Goal: Task Accomplishment & Management: Complete application form

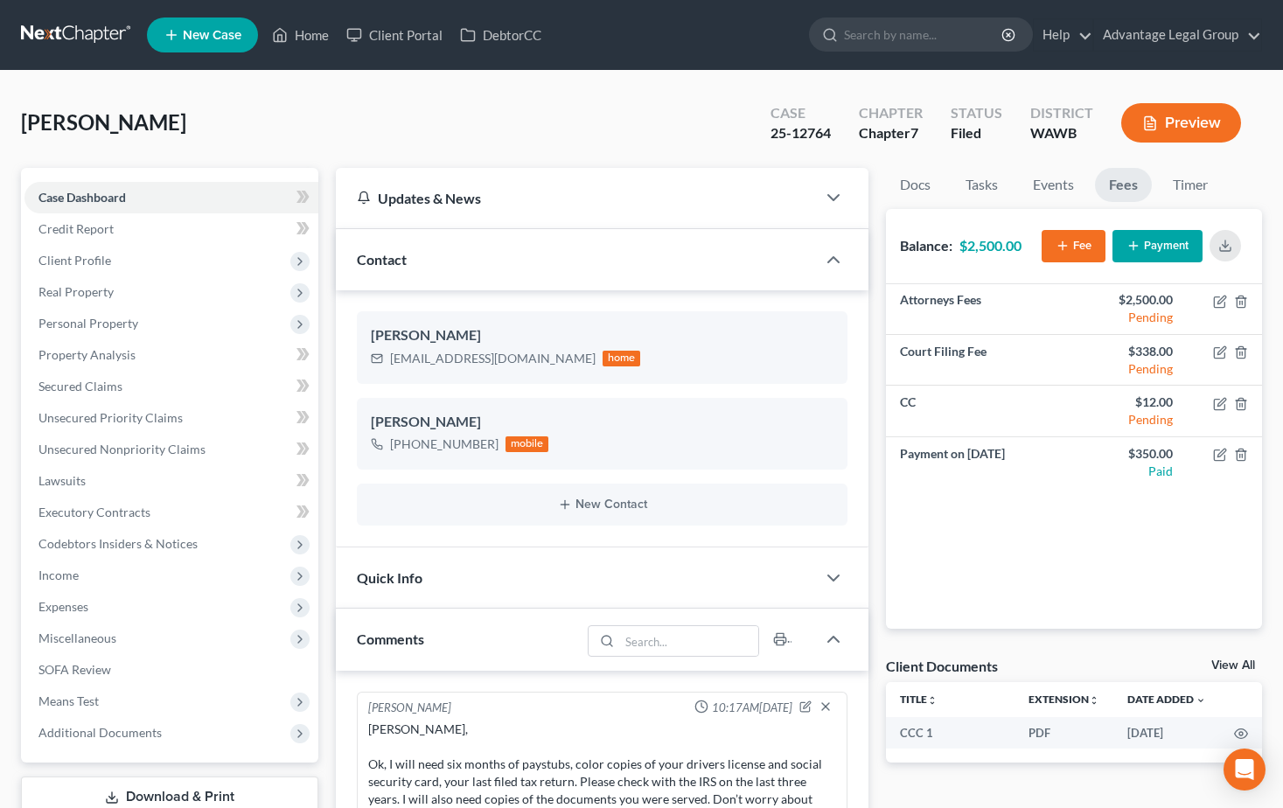
select select "0"
drag, startPoint x: 62, startPoint y: 577, endPoint x: 80, endPoint y: 573, distance: 18.0
click at [62, 577] on span "Income" at bounding box center [58, 574] width 40 height 15
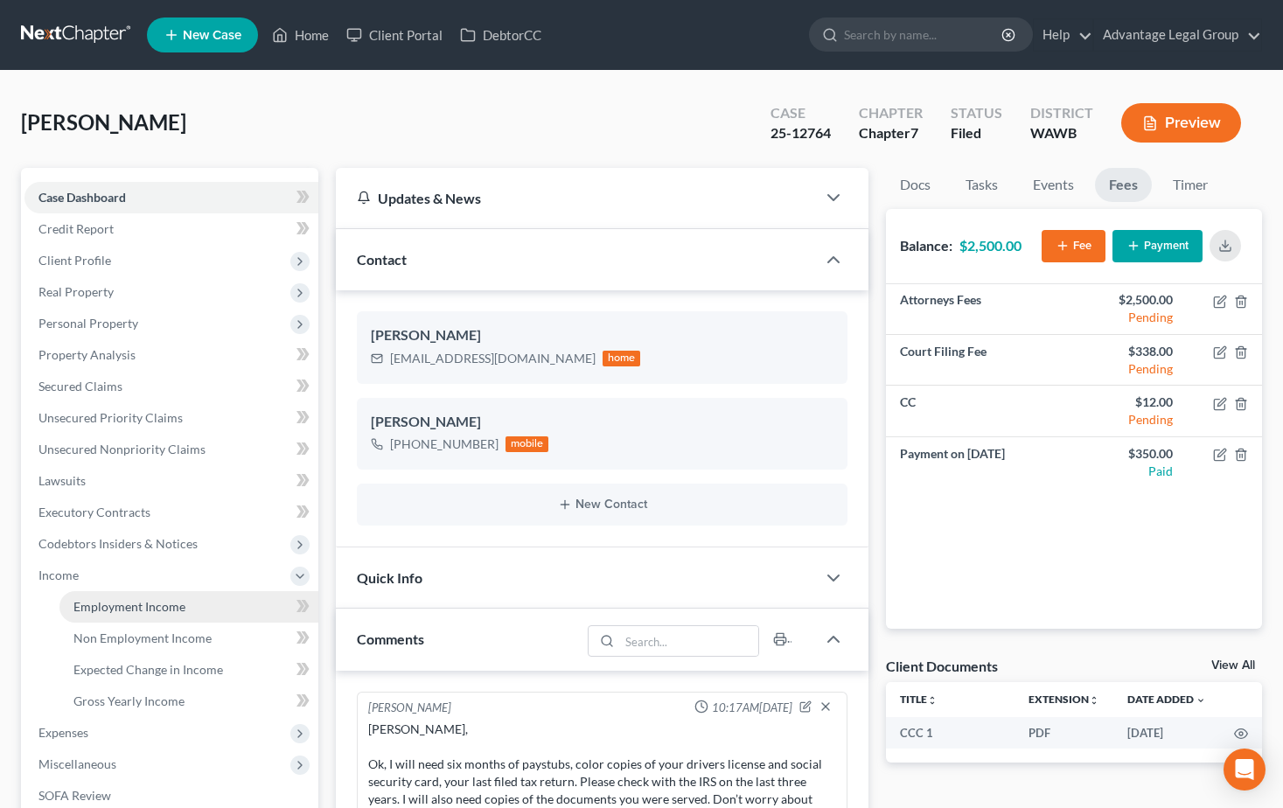
click at [97, 609] on span "Employment Income" at bounding box center [129, 606] width 112 height 15
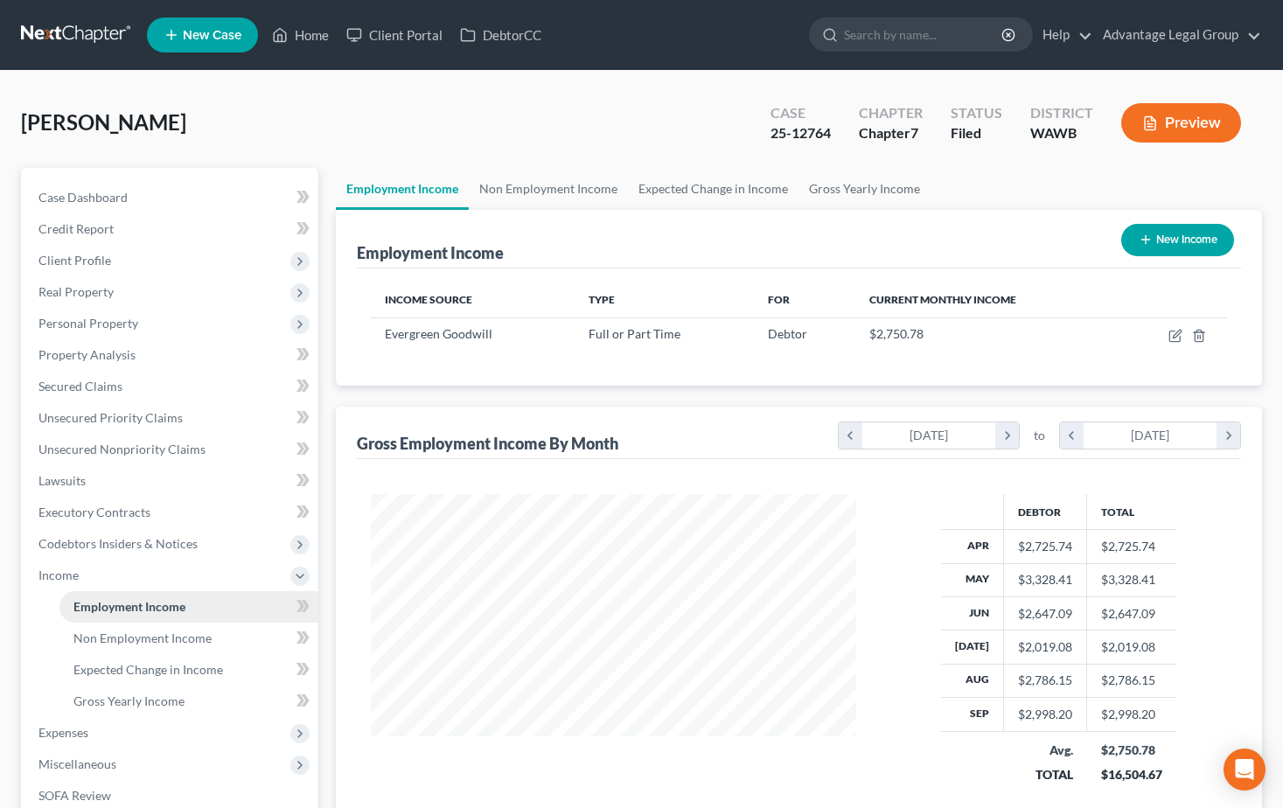
scroll to position [314, 519]
drag, startPoint x: 302, startPoint y: 38, endPoint x: 311, endPoint y: 66, distance: 30.4
click at [302, 38] on link "Home" at bounding box center [300, 34] width 74 height 31
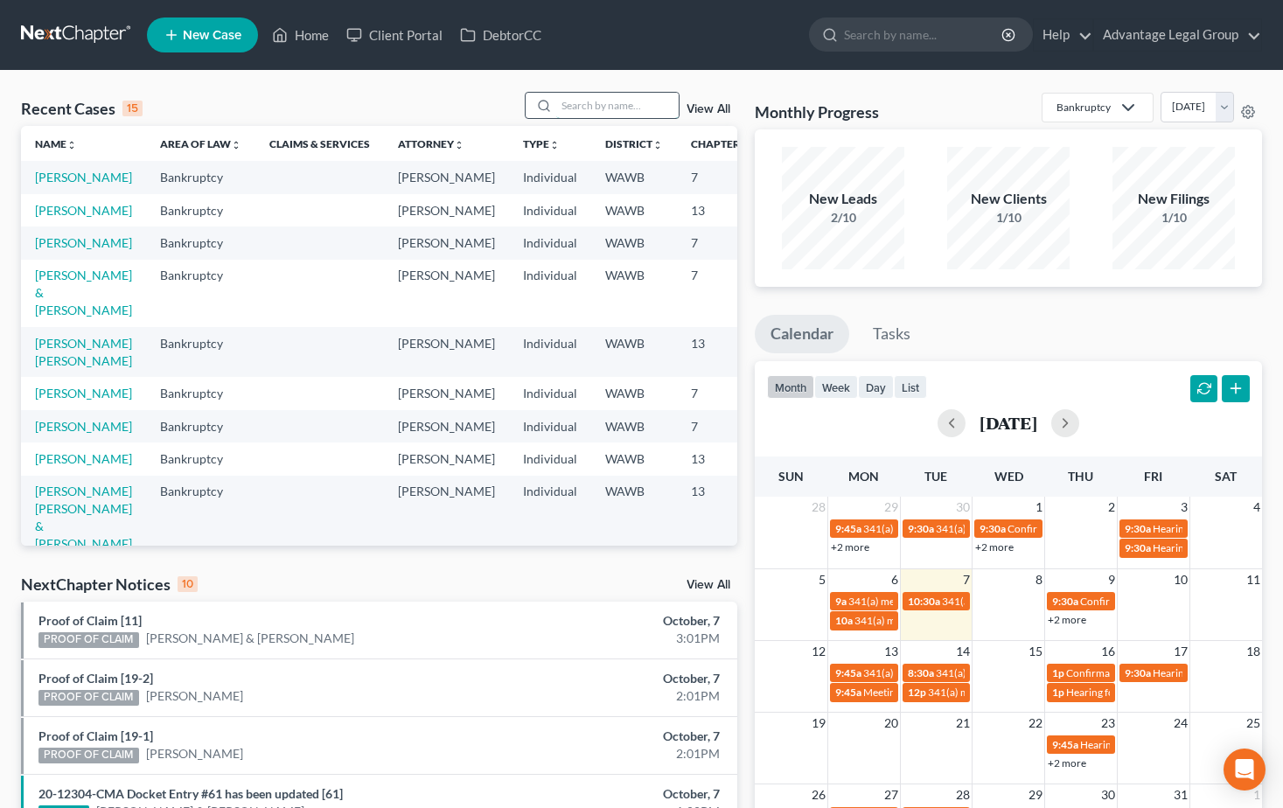
click at [592, 102] on input "search" at bounding box center [617, 105] width 122 height 25
type input "teller"
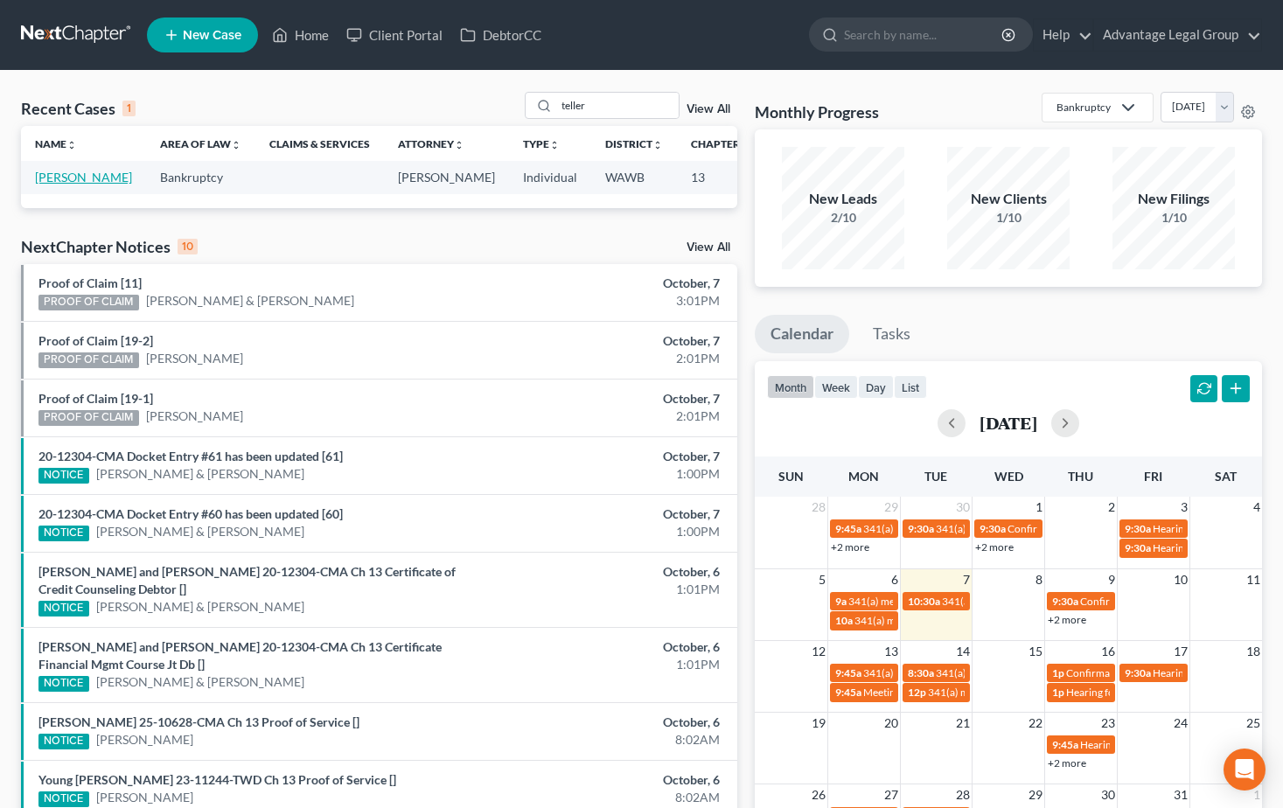
click at [61, 184] on link "[PERSON_NAME]" at bounding box center [83, 177] width 97 height 15
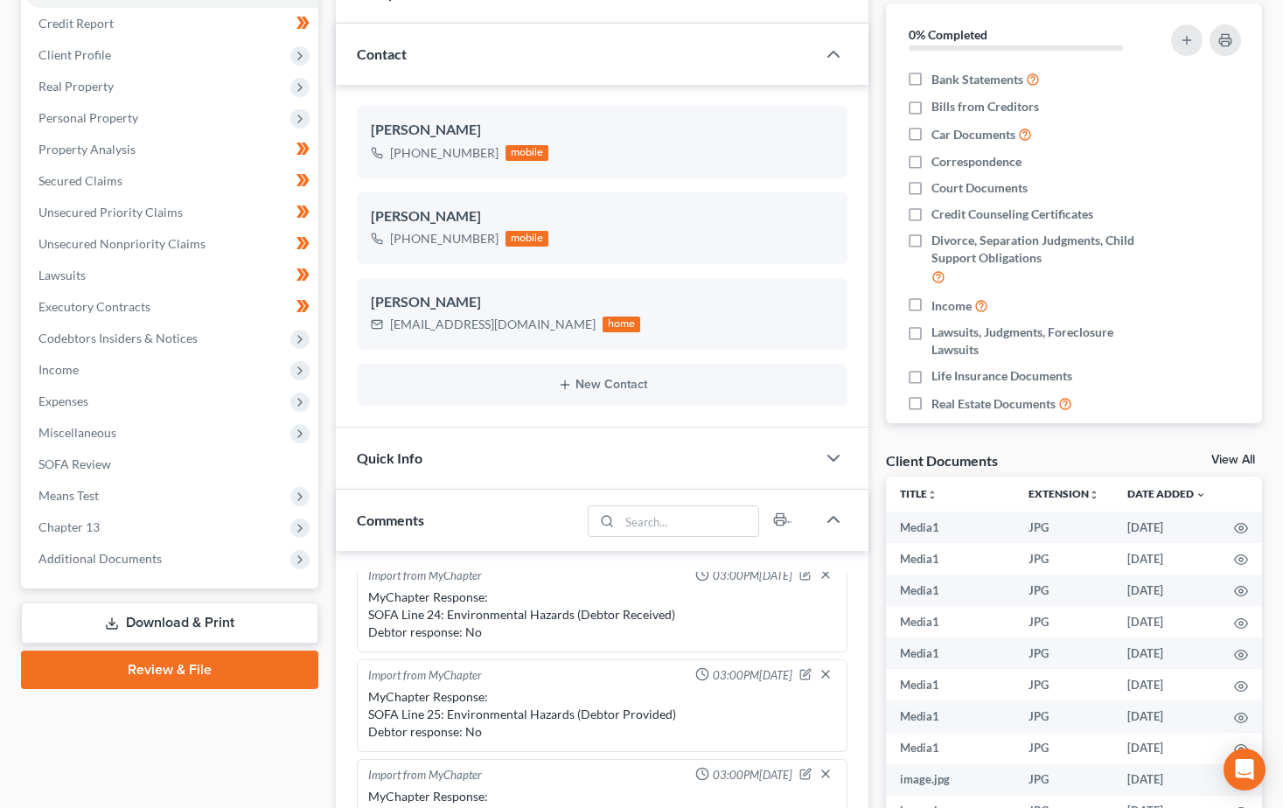
scroll to position [262, 0]
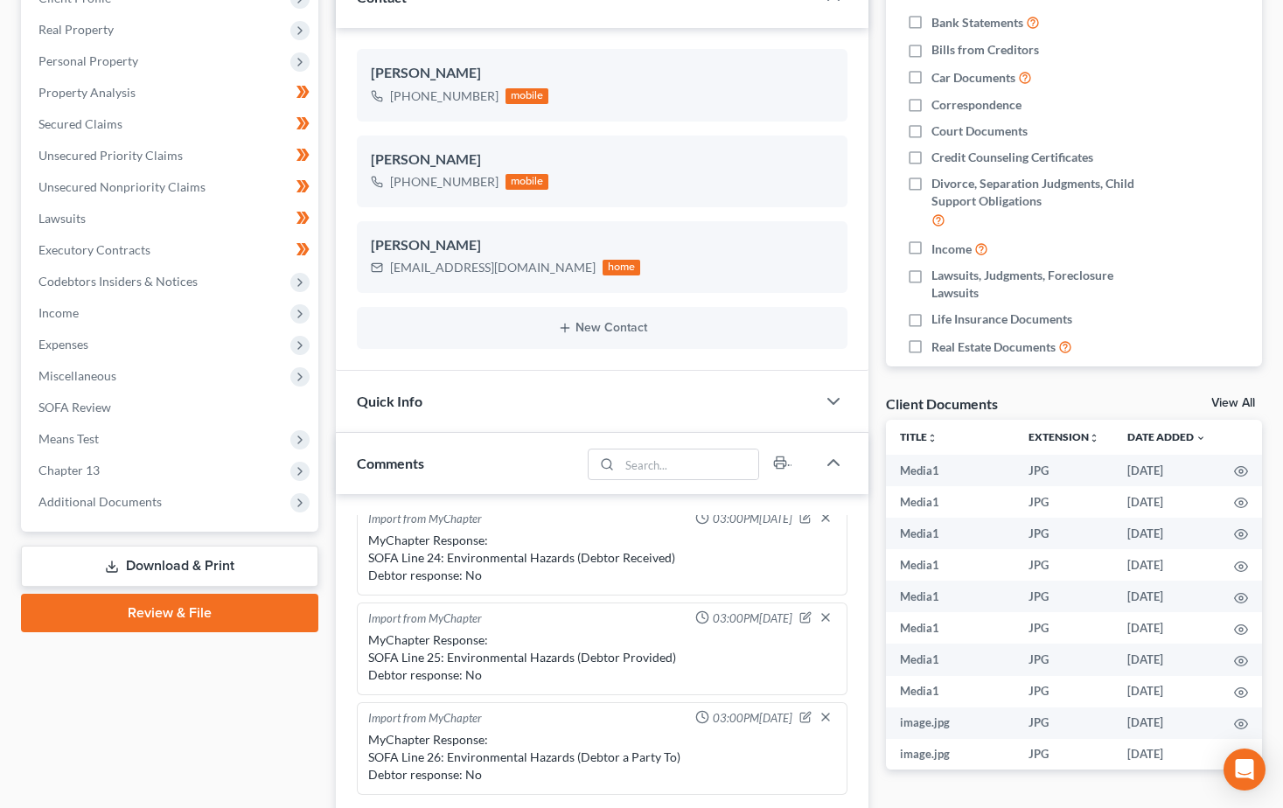
drag, startPoint x: 85, startPoint y: 504, endPoint x: 101, endPoint y: 536, distance: 35.6
click at [85, 504] on span "Additional Documents" at bounding box center [99, 501] width 123 height 15
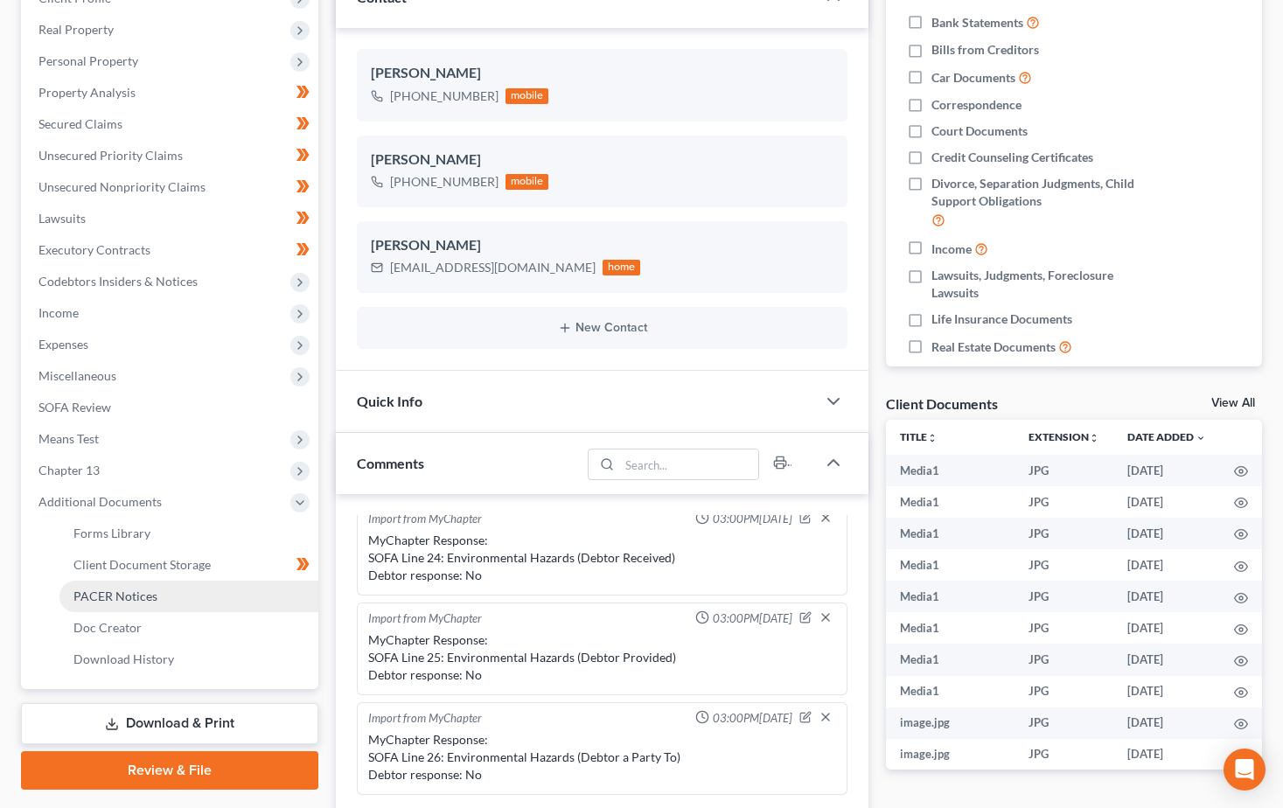
click at [131, 595] on span "PACER Notices" at bounding box center [115, 595] width 84 height 15
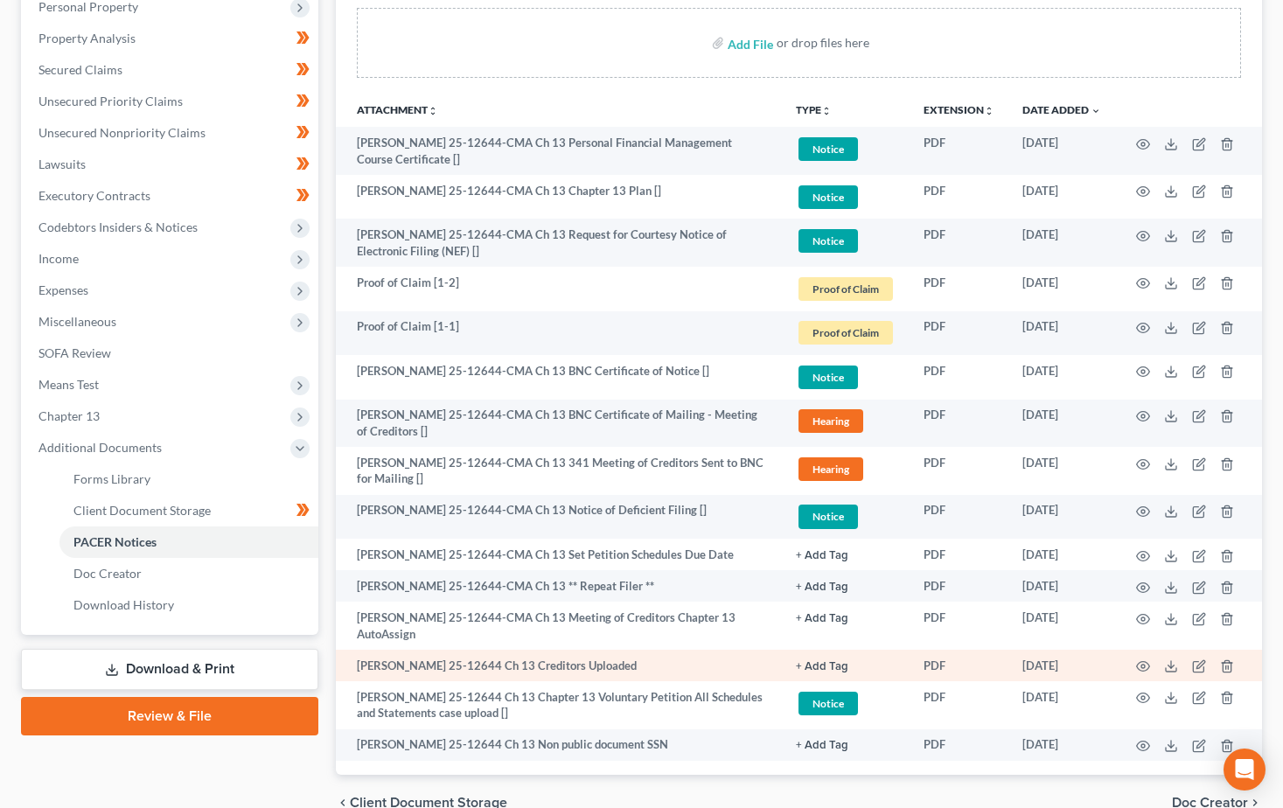
scroll to position [350, 0]
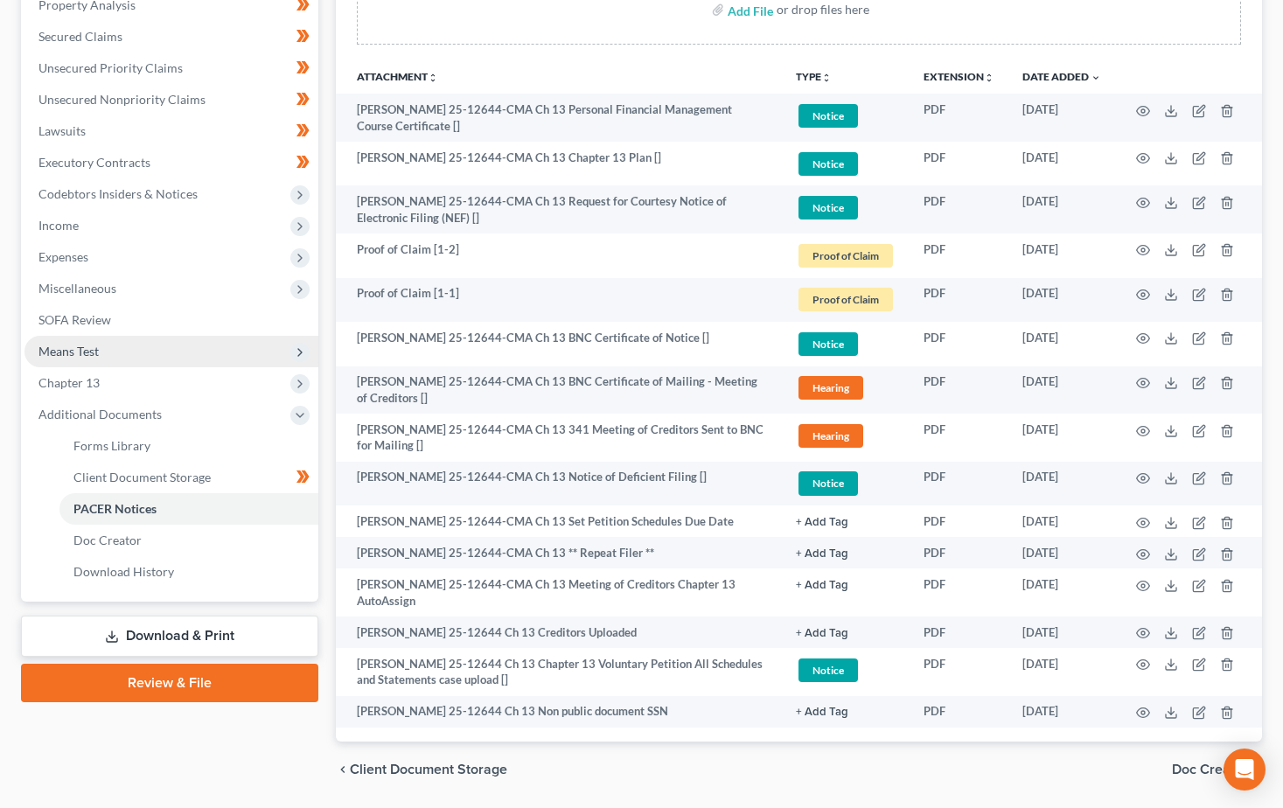
click at [76, 350] on span "Means Test" at bounding box center [68, 351] width 60 height 15
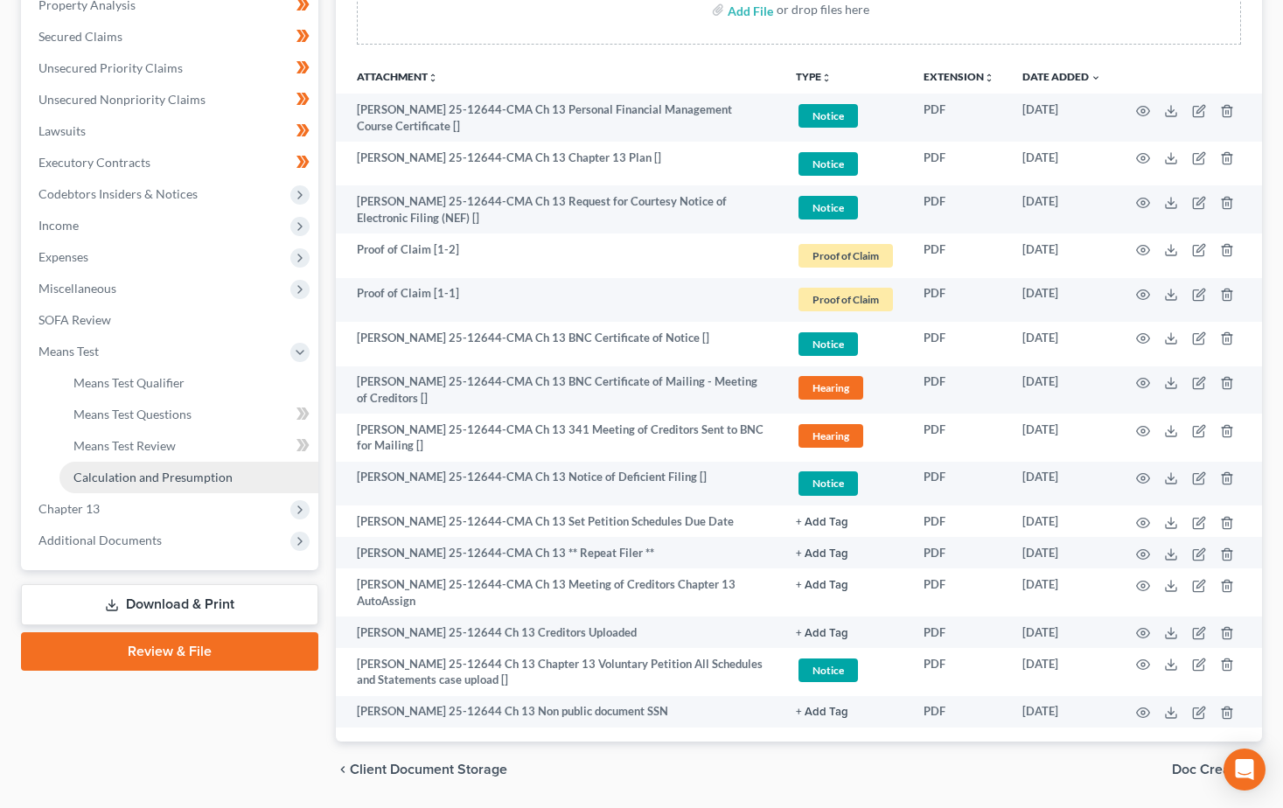
click at [113, 473] on span "Calculation and Presumption" at bounding box center [152, 477] width 159 height 15
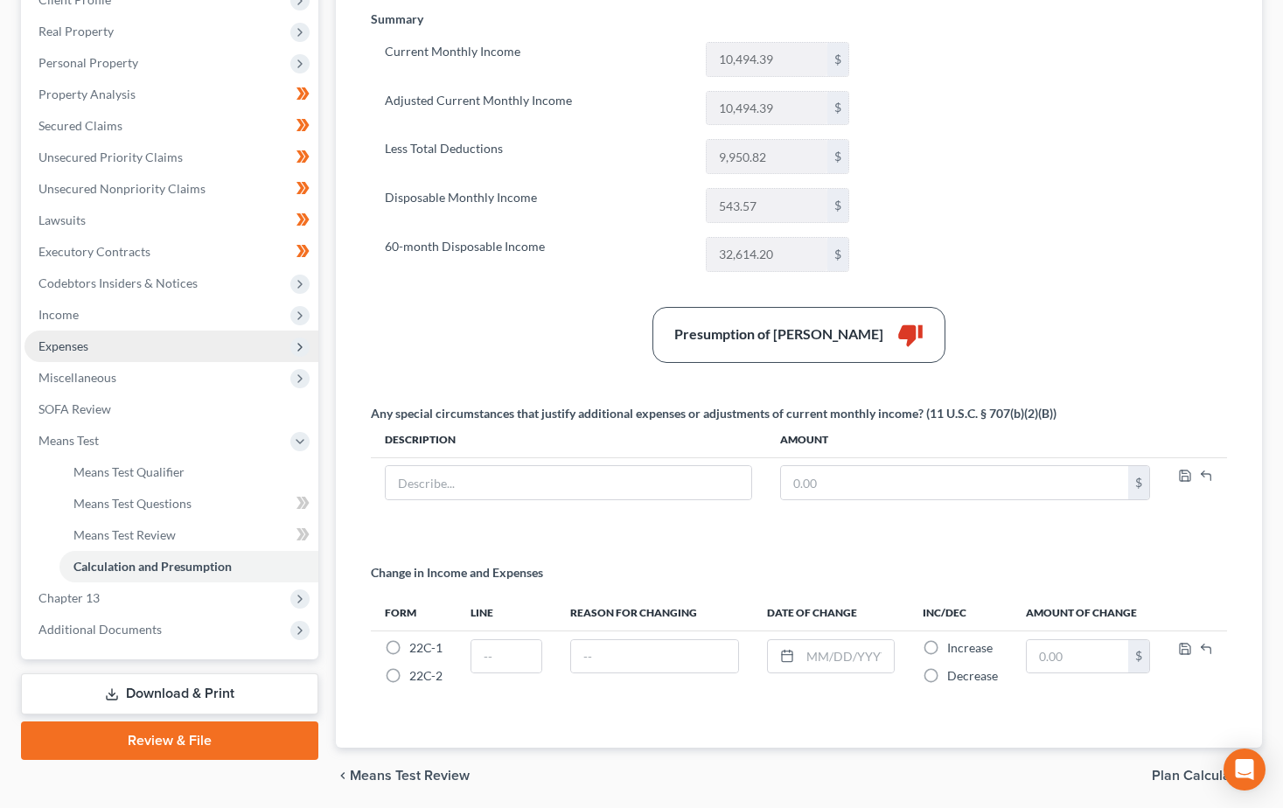
scroll to position [262, 0]
click at [72, 341] on span "Expenses" at bounding box center [63, 344] width 50 height 15
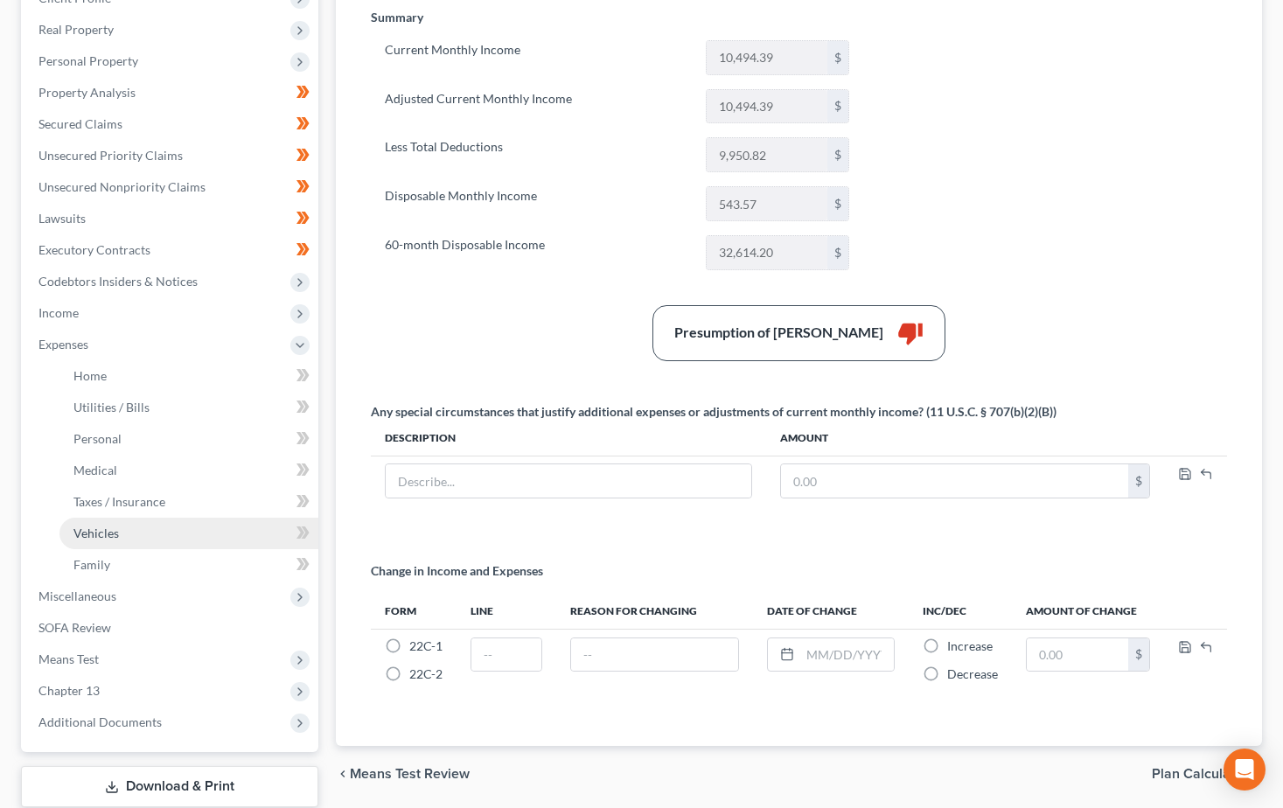
click at [101, 525] on span "Vehicles" at bounding box center [95, 532] width 45 height 15
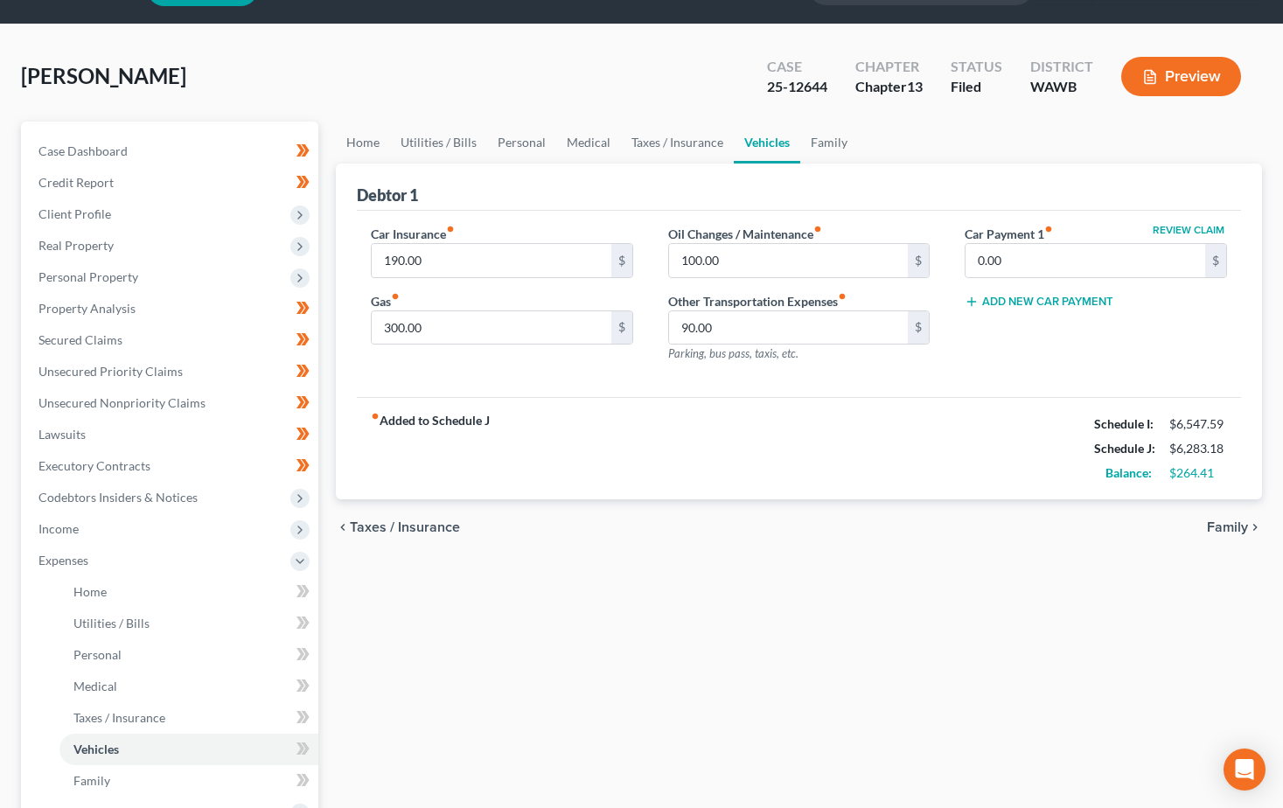
scroll to position [87, 0]
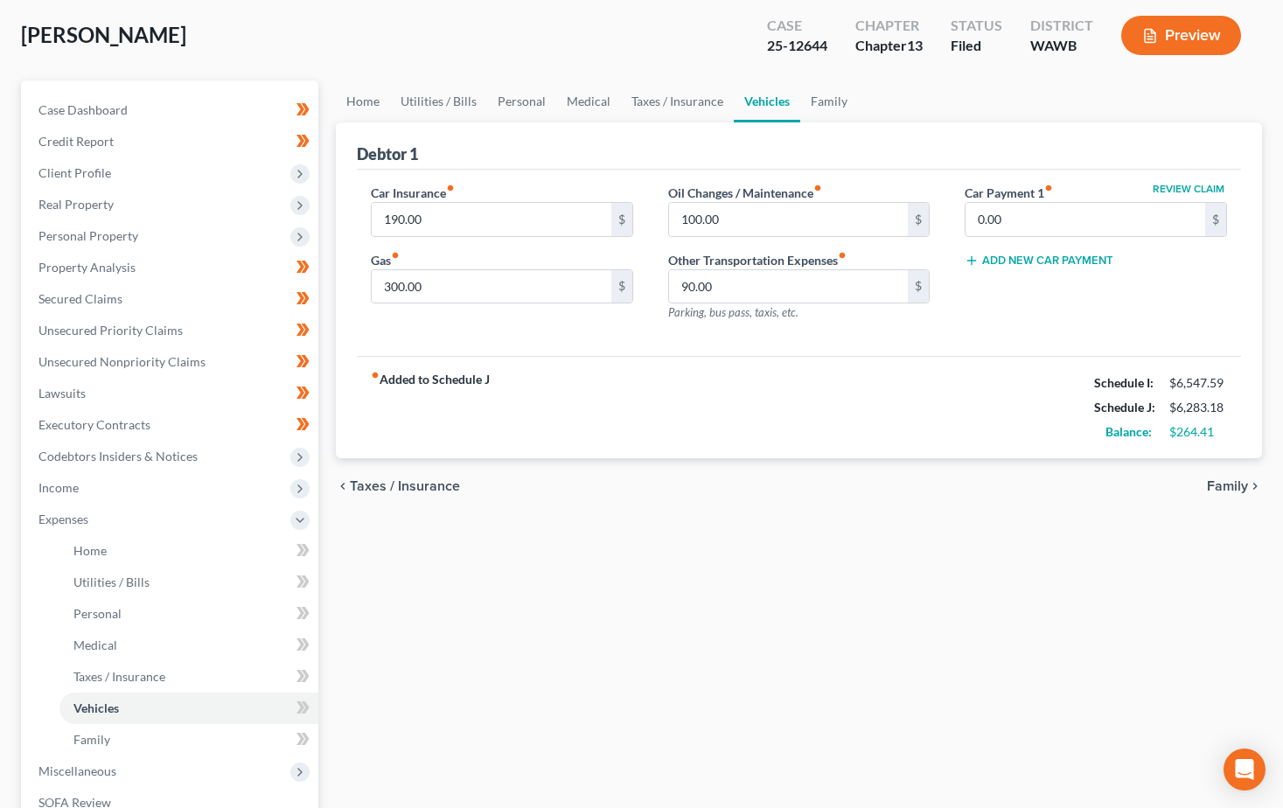
drag, startPoint x: 97, startPoint y: 87, endPoint x: 94, endPoint y: 98, distance: 11.7
click at [97, 87] on div "Case Dashboard Payments Invoices Payments Payments Credit Report Client Profile…" at bounding box center [169, 503] width 297 height 846
click at [91, 102] on span "Case Dashboard" at bounding box center [82, 109] width 89 height 15
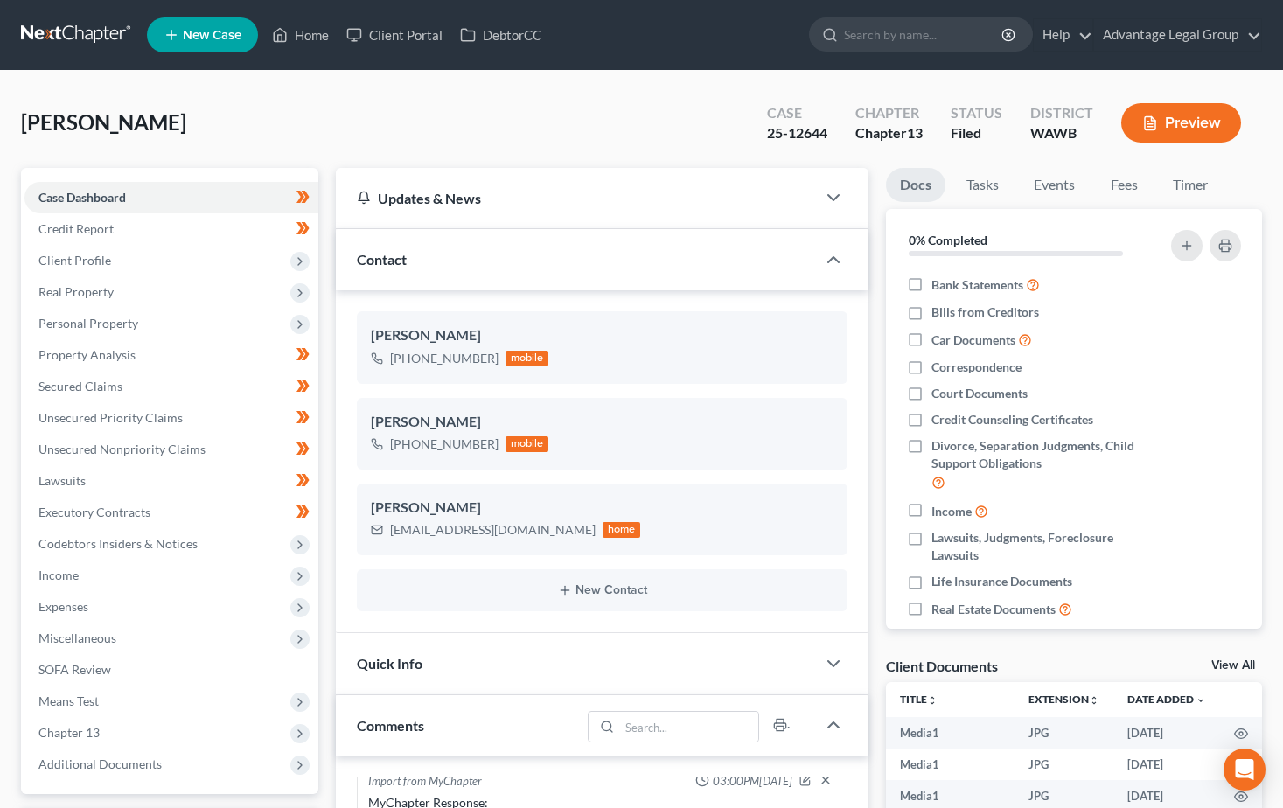
scroll to position [4154, 0]
click at [436, 554] on div "[PERSON_NAME] [EMAIL_ADDRESS][DOMAIN_NAME] home" at bounding box center [602, 519] width 491 height 72
click at [314, 38] on link "Home" at bounding box center [300, 34] width 74 height 31
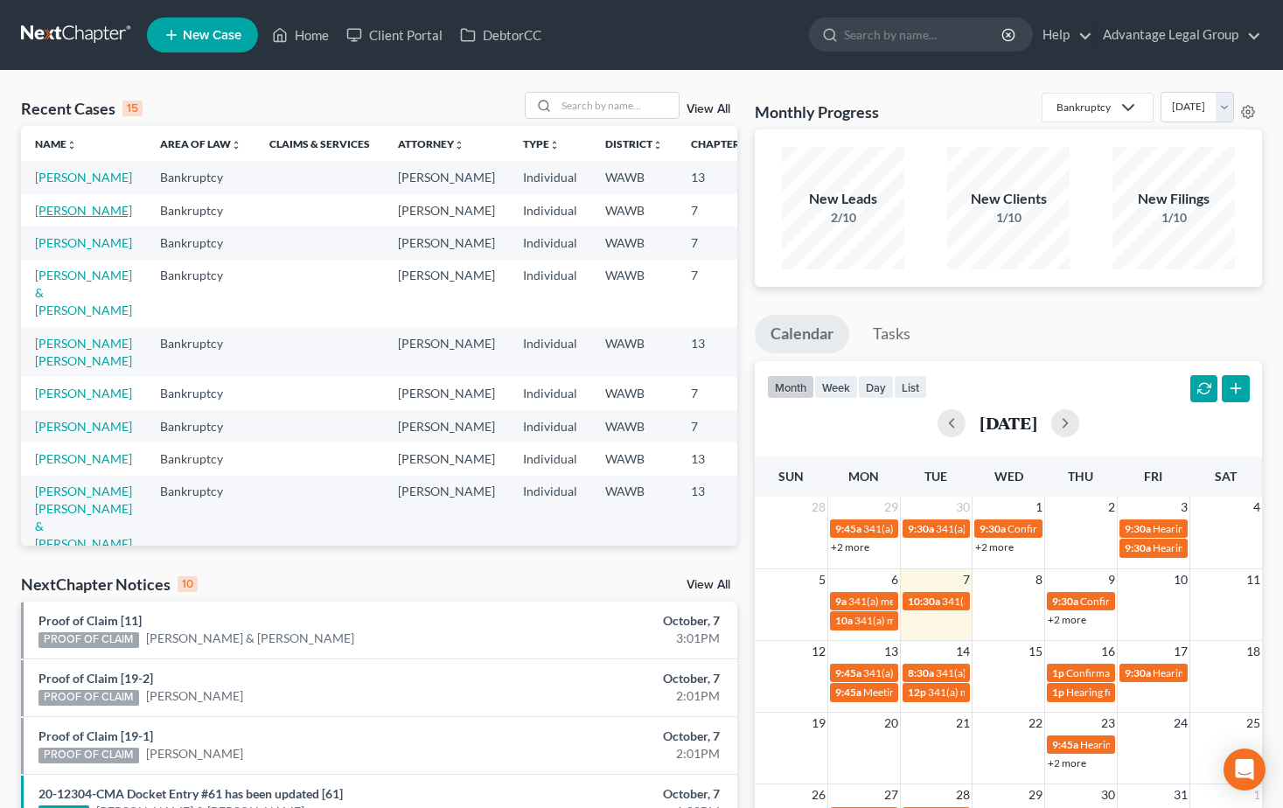
click at [54, 218] on link "[PERSON_NAME]" at bounding box center [83, 210] width 97 height 15
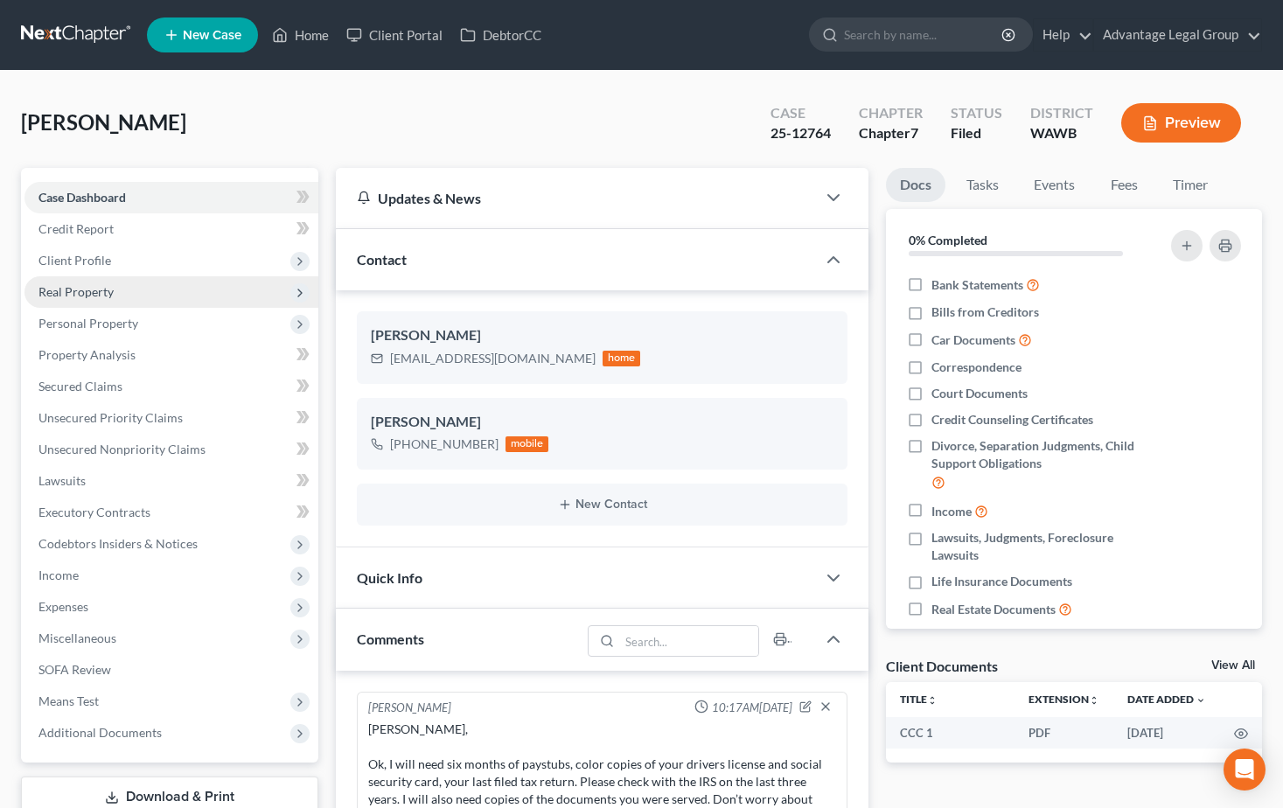
scroll to position [604, 0]
drag, startPoint x: 388, startPoint y: 359, endPoint x: 564, endPoint y: 375, distance: 176.4
click at [564, 375] on div "[PERSON_NAME] [EMAIL_ADDRESS][DOMAIN_NAME] home" at bounding box center [602, 347] width 491 height 72
copy div "[EMAIL_ADDRESS][DOMAIN_NAME]"
drag, startPoint x: 405, startPoint y: 447, endPoint x: 490, endPoint y: 447, distance: 85.7
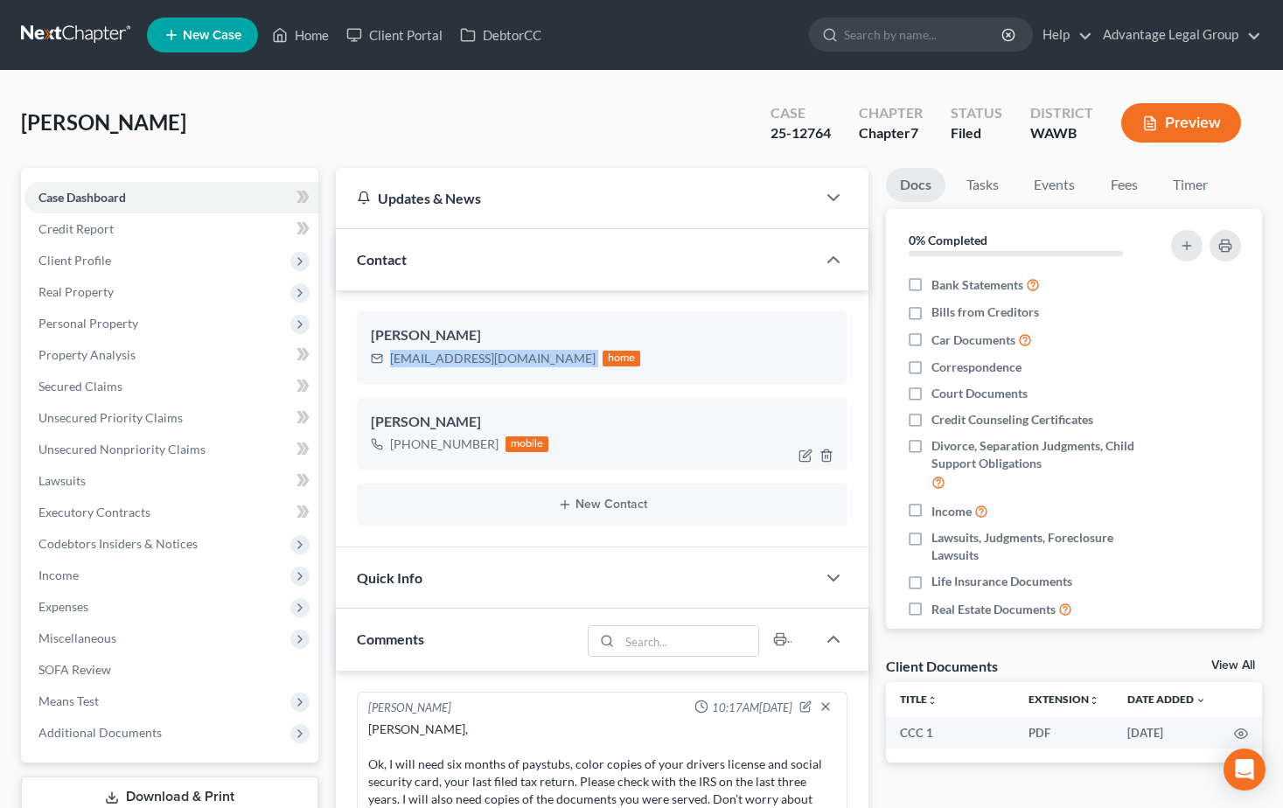
click at [490, 447] on div "[PHONE_NUMBER]" at bounding box center [444, 443] width 108 height 17
copy div "[PHONE_NUMBER]"
click at [73, 261] on span "Client Profile" at bounding box center [74, 260] width 73 height 15
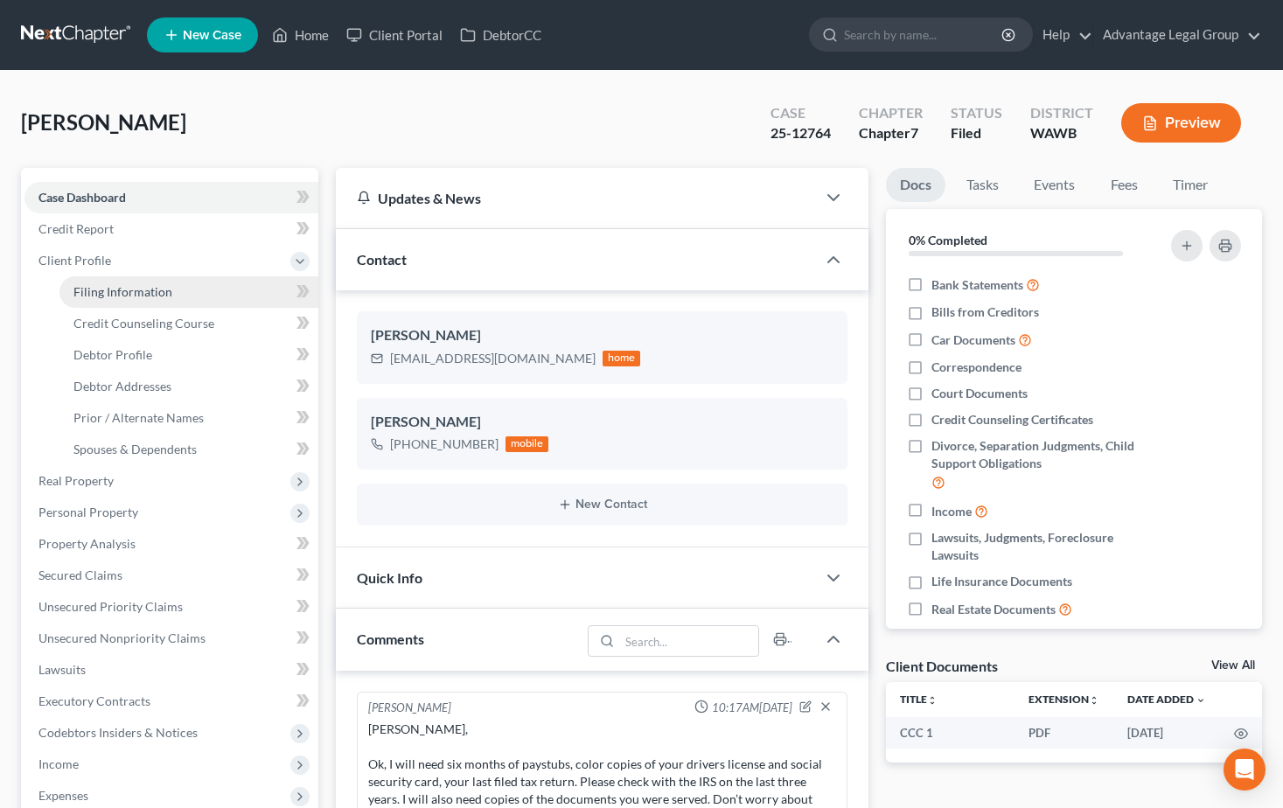
click at [129, 298] on span "Filing Information" at bounding box center [122, 291] width 99 height 15
select select "1"
select select "0"
select select "87"
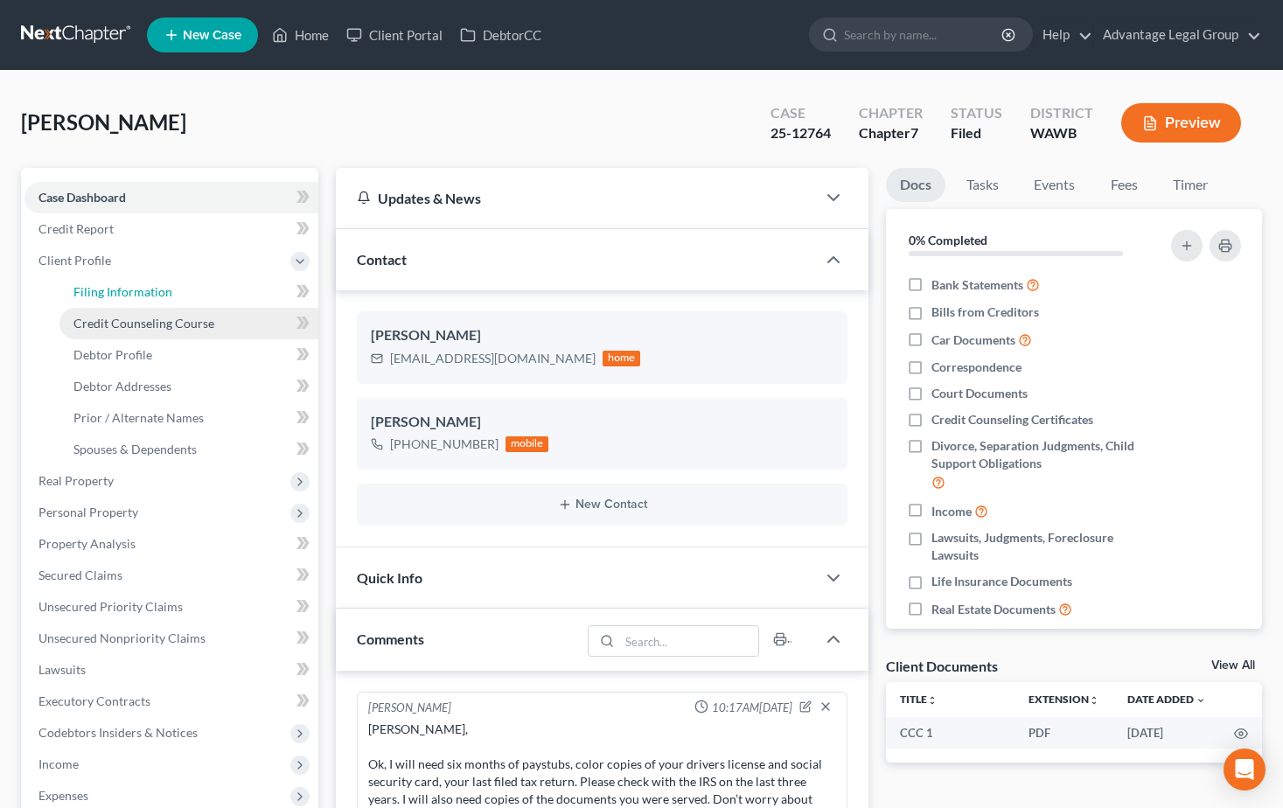
select select "0"
select select "50"
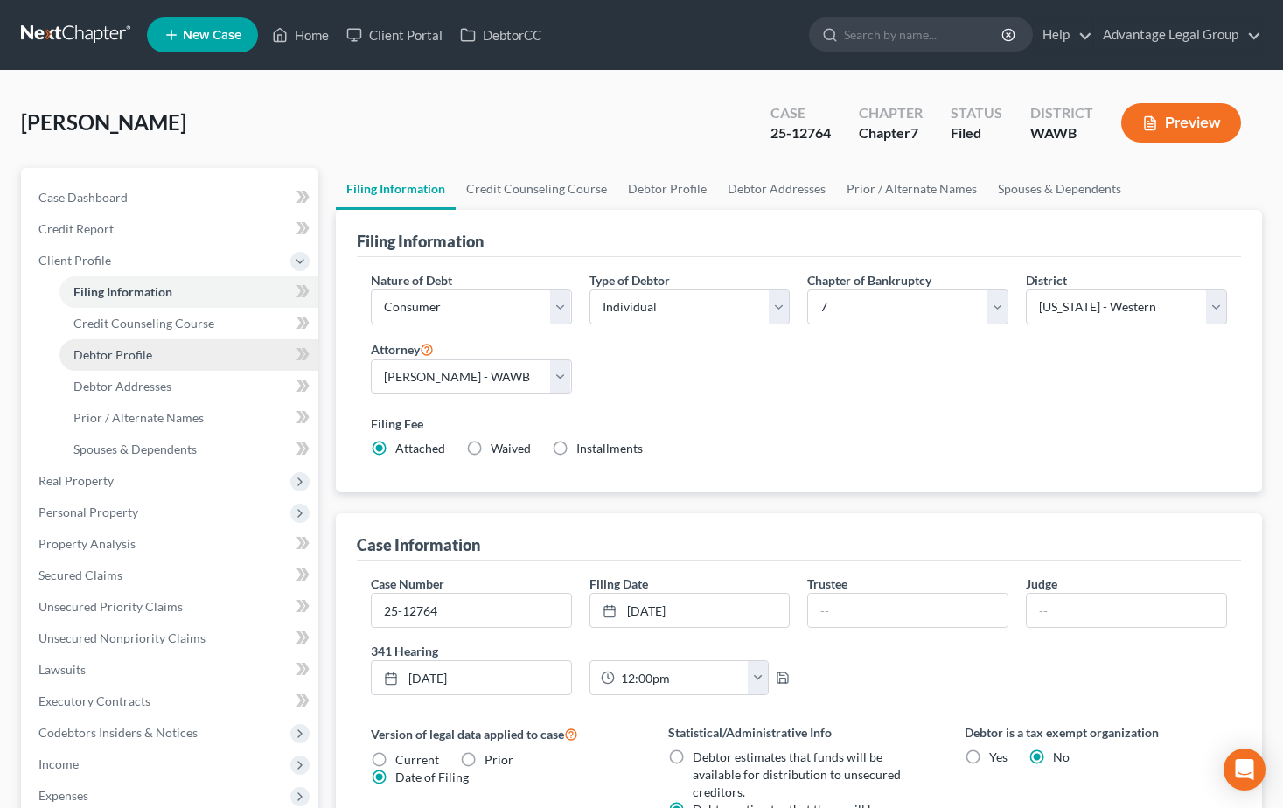
click at [121, 360] on span "Debtor Profile" at bounding box center [112, 354] width 79 height 15
select select "0"
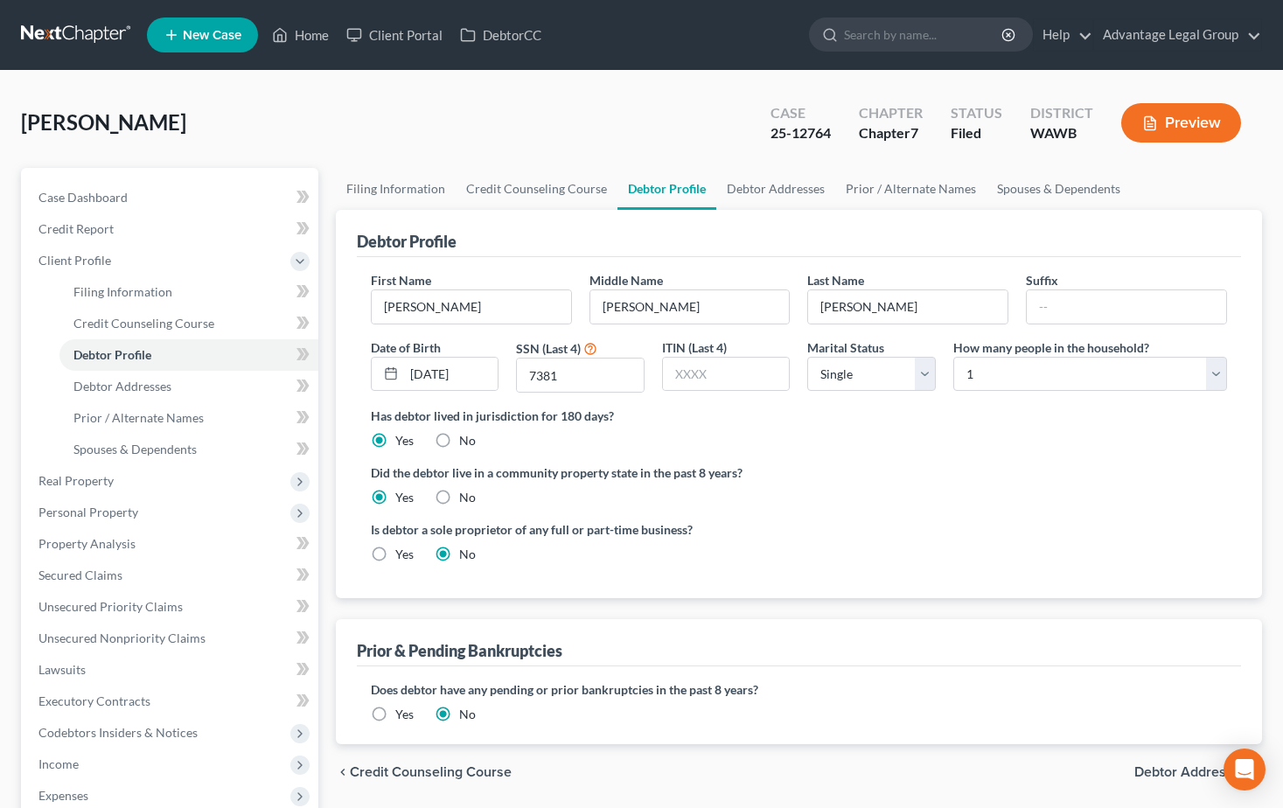
click at [203, 43] on link "New Case" at bounding box center [202, 34] width 111 height 35
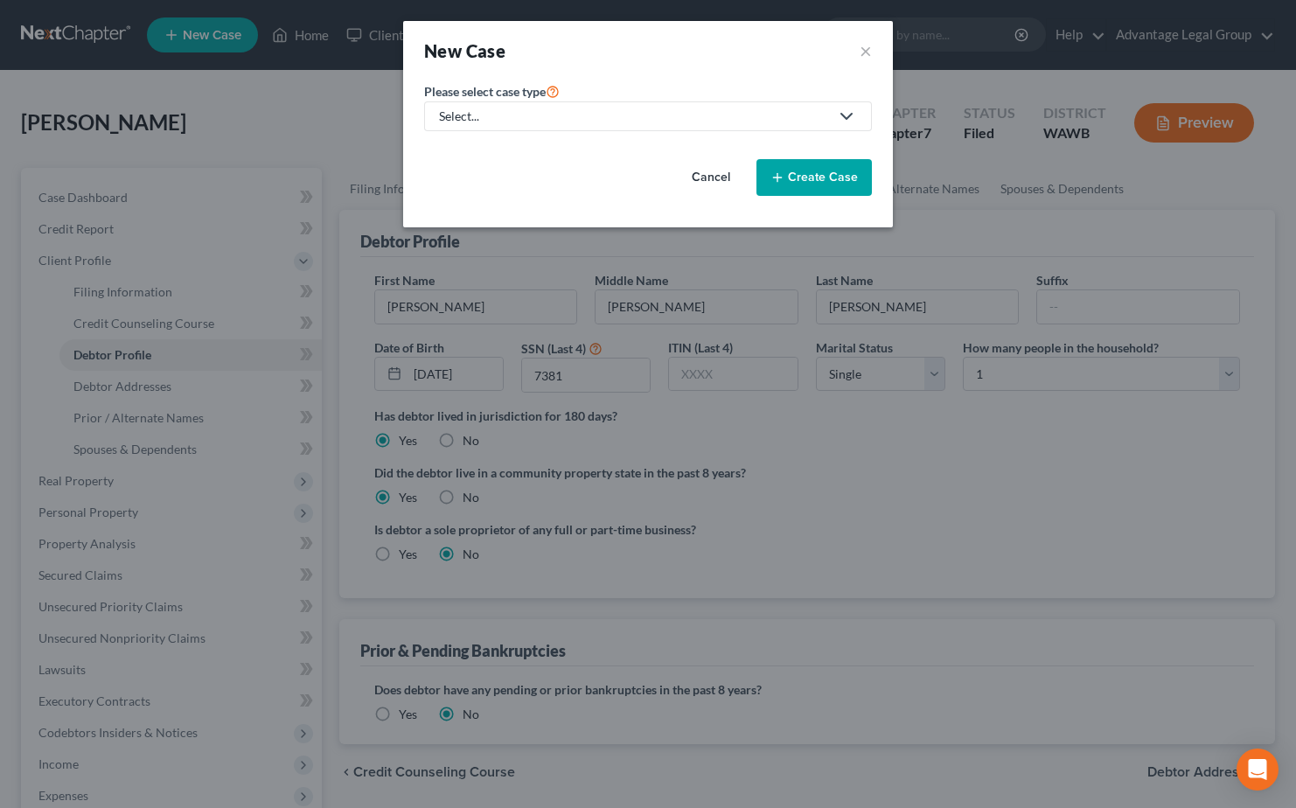
click at [844, 119] on icon at bounding box center [846, 116] width 21 height 21
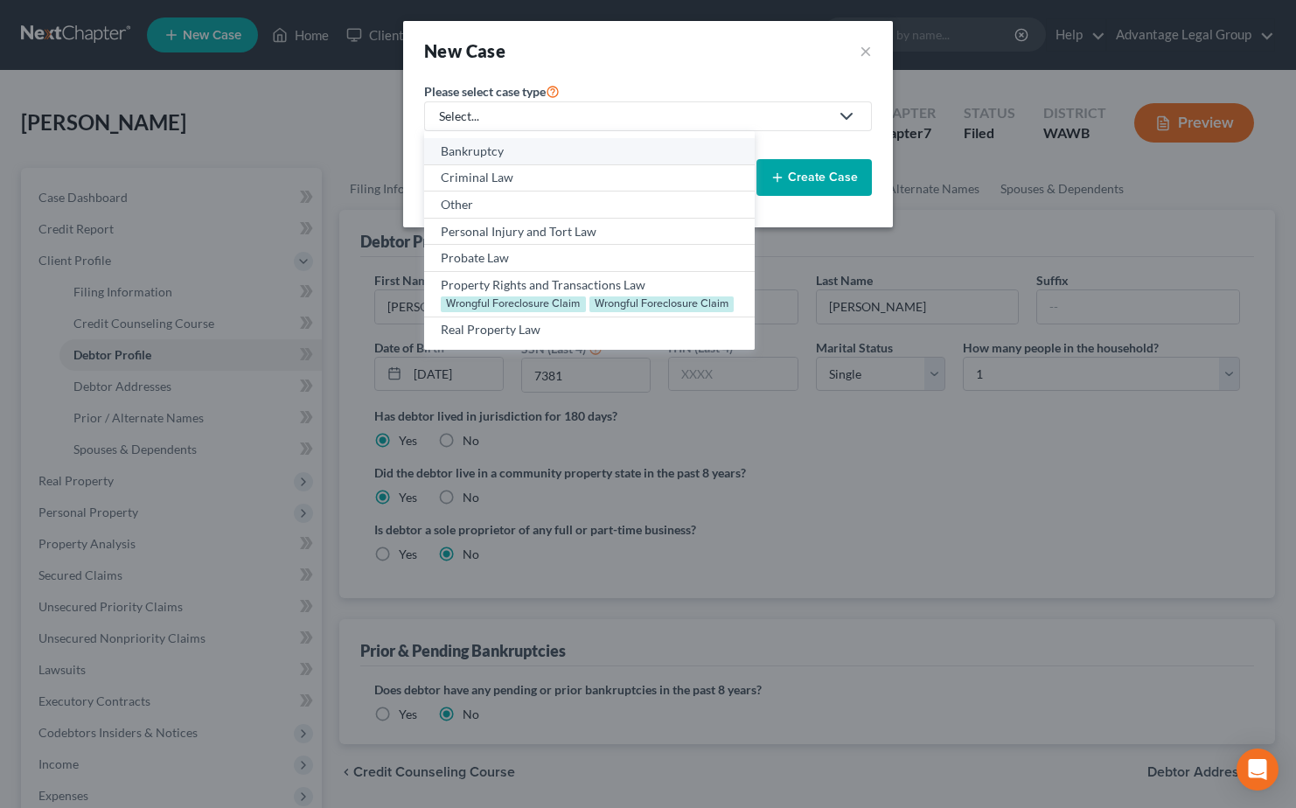
click at [525, 150] on div "Bankruptcy" at bounding box center [589, 151] width 296 height 17
select select "87"
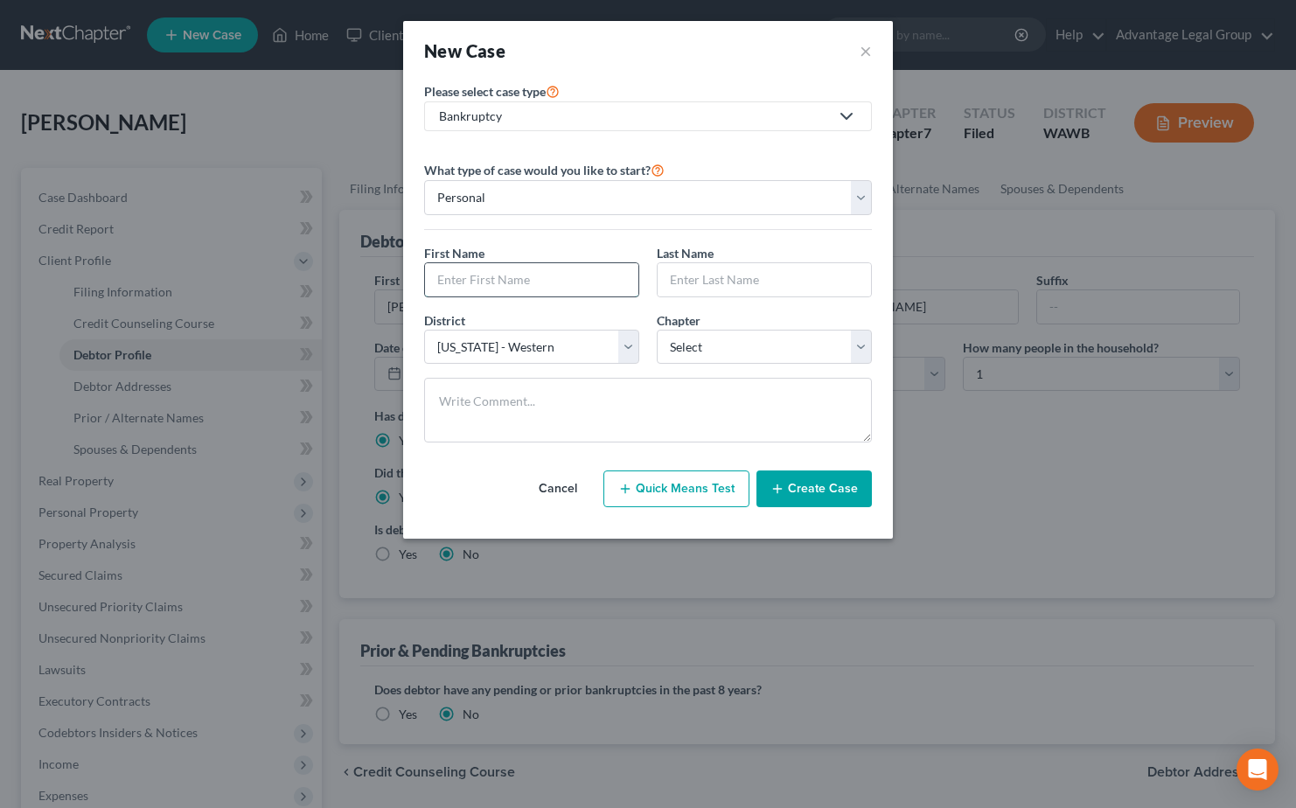
click at [529, 275] on input "text" at bounding box center [531, 279] width 213 height 33
type input "[PERSON_NAME]"
click at [760, 286] on input "text" at bounding box center [763, 279] width 213 height 33
type input "[PERSON_NAME]"
click at [867, 340] on select "Select 7 11 12 13" at bounding box center [764, 347] width 215 height 35
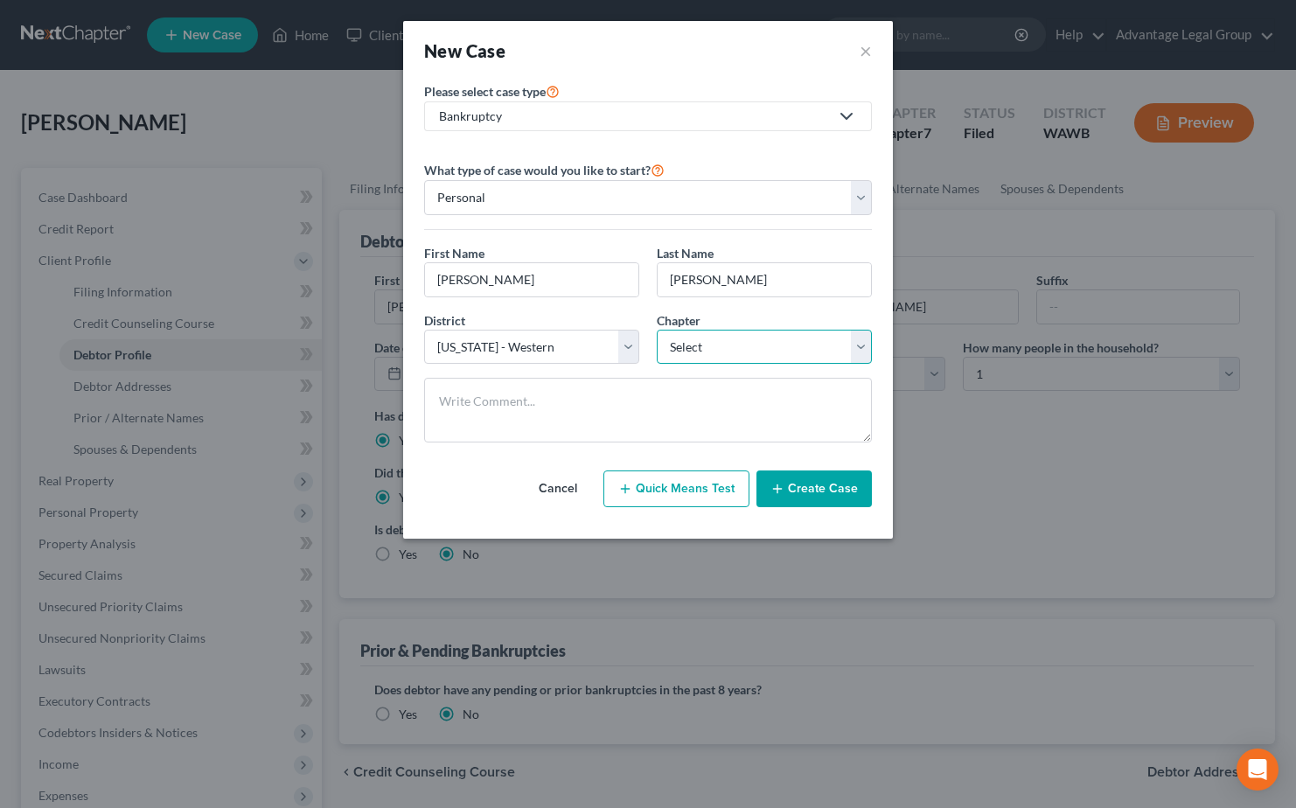
select select "0"
click at [657, 330] on select "Select 7 11 12 13" at bounding box center [764, 347] width 215 height 35
click at [629, 346] on select "Select [US_STATE] - [GEOGRAPHIC_DATA] [US_STATE] - [GEOGRAPHIC_DATA][US_STATE] …" at bounding box center [531, 347] width 215 height 35
select select "86"
click at [424, 330] on select "Select [US_STATE] - [GEOGRAPHIC_DATA] [US_STATE] - [GEOGRAPHIC_DATA][US_STATE] …" at bounding box center [531, 347] width 215 height 35
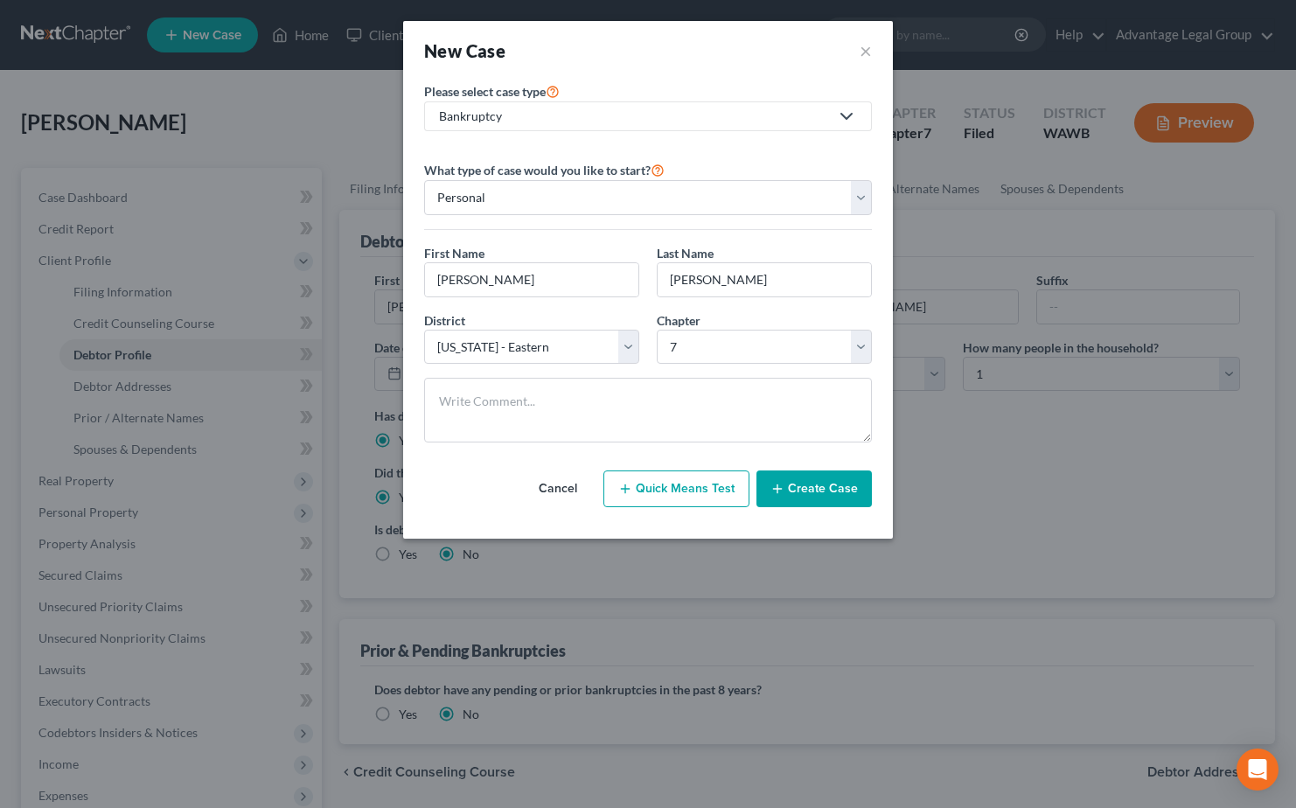
click at [817, 487] on button "Create Case" at bounding box center [813, 488] width 115 height 37
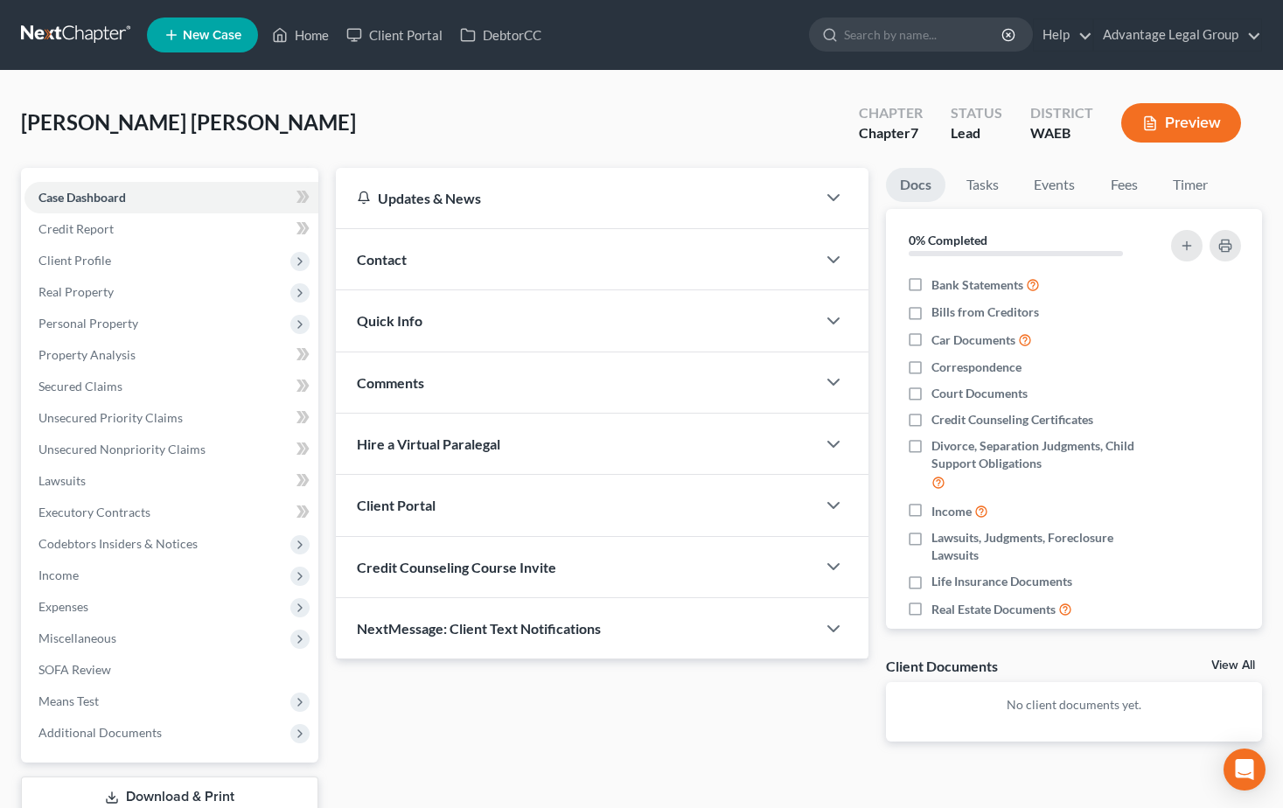
drag, startPoint x: 386, startPoint y: 259, endPoint x: 444, endPoint y: 280, distance: 62.2
click at [386, 259] on span "Contact" at bounding box center [382, 259] width 50 height 17
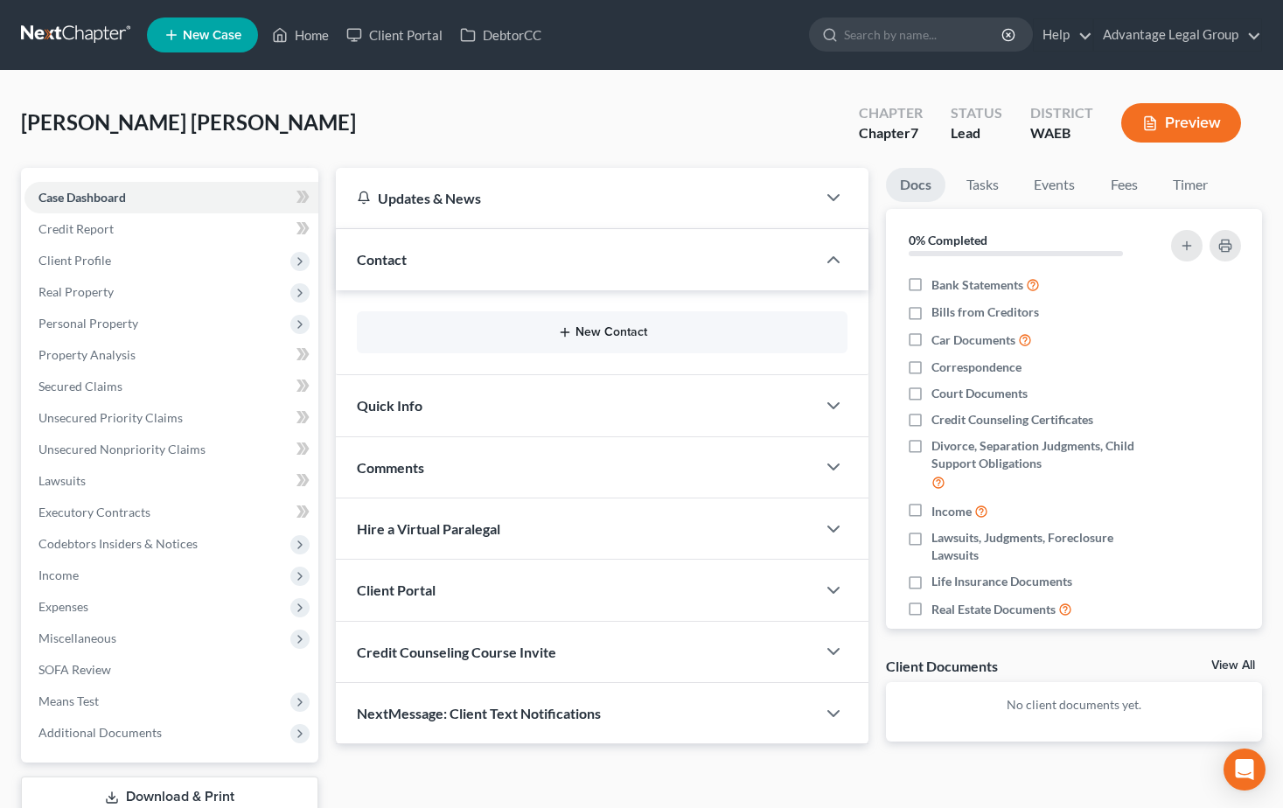
click at [603, 332] on button "New Contact" at bounding box center [602, 332] width 463 height 14
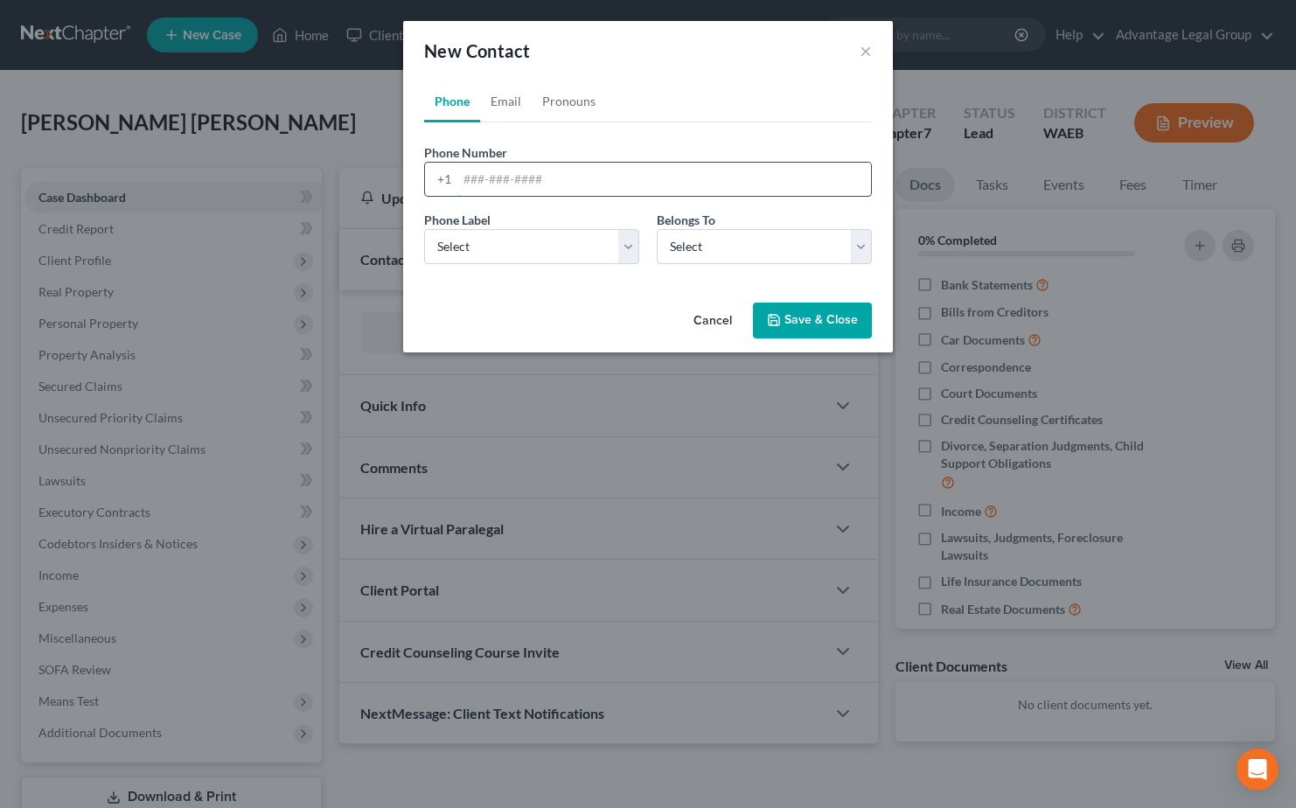
click at [507, 172] on input "tel" at bounding box center [664, 179] width 414 height 33
paste input "[PHONE_NUMBER]"
type input "[PHONE_NUMBER]"
drag, startPoint x: 629, startPoint y: 244, endPoint x: 581, endPoint y: 267, distance: 53.2
click at [629, 244] on select "Select Mobile Home Work Other" at bounding box center [531, 246] width 215 height 35
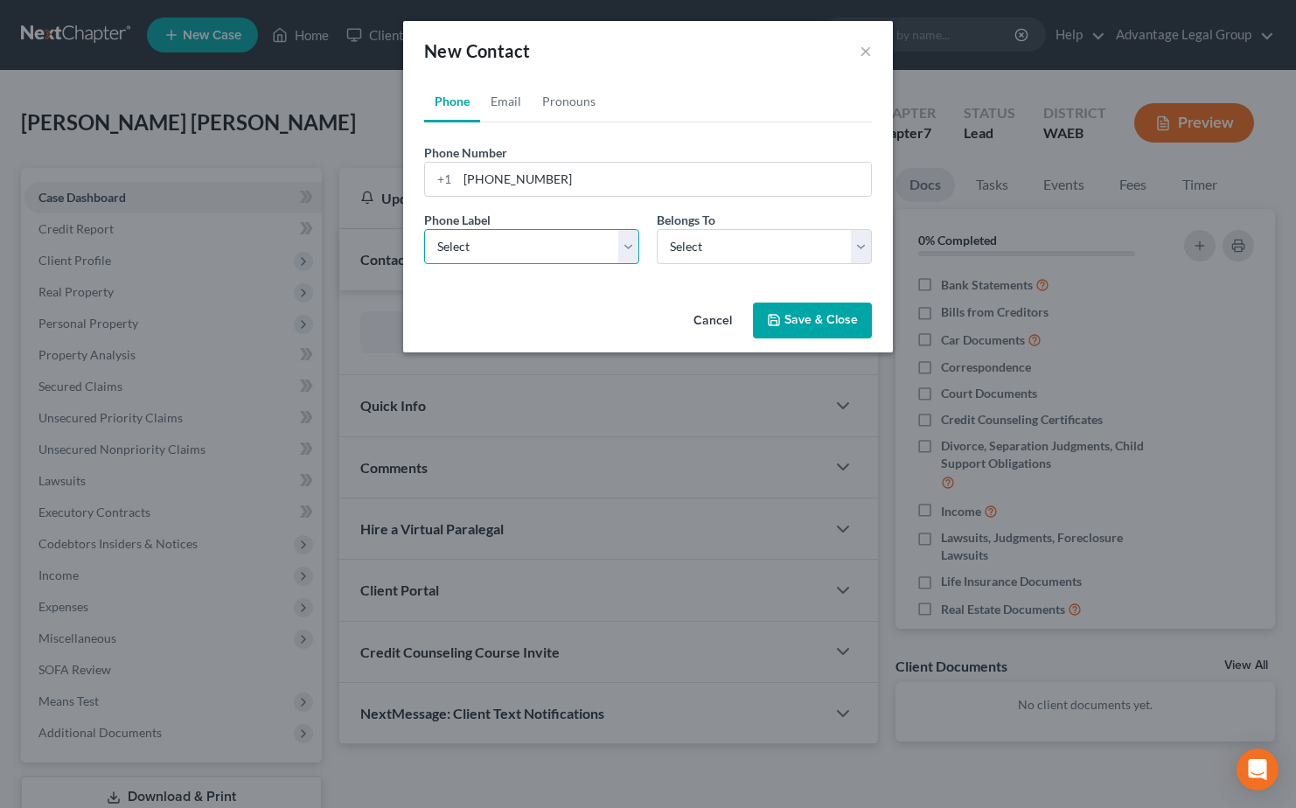
select select "0"
click at [424, 229] on select "Select Mobile Home Work Other" at bounding box center [531, 246] width 215 height 35
click at [851, 253] on select "Select Client Other" at bounding box center [764, 246] width 215 height 35
select select "0"
click at [657, 229] on select "Select Client Other" at bounding box center [764, 246] width 215 height 35
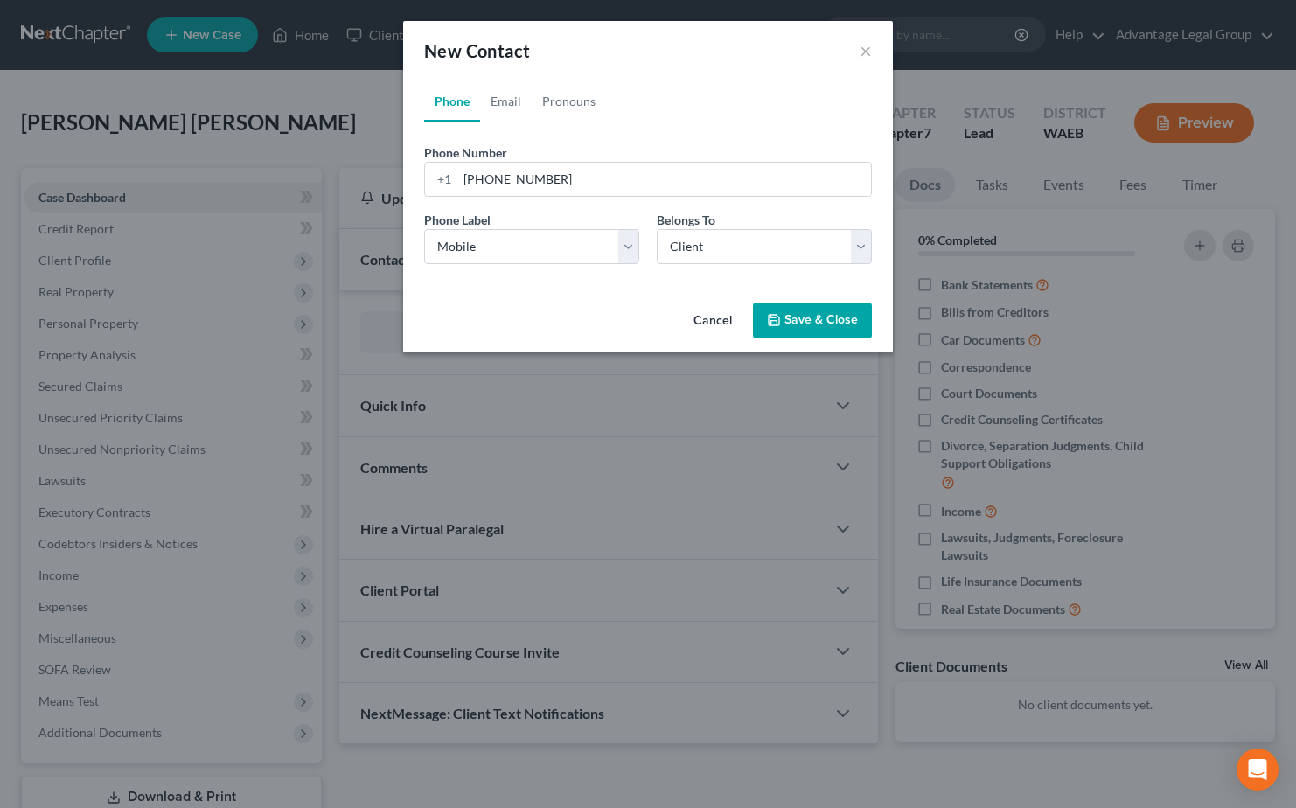
click at [799, 312] on button "Save & Close" at bounding box center [812, 321] width 119 height 37
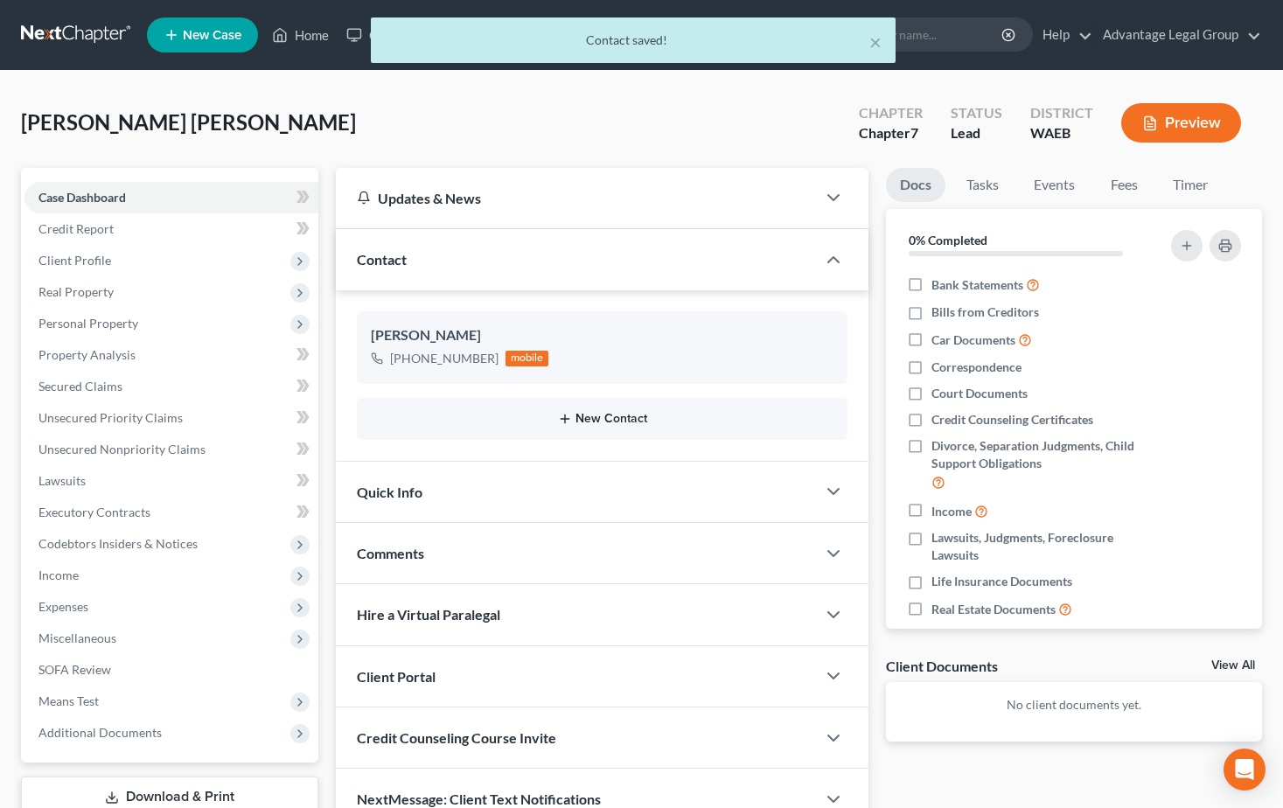
click at [607, 420] on button "New Contact" at bounding box center [602, 419] width 463 height 14
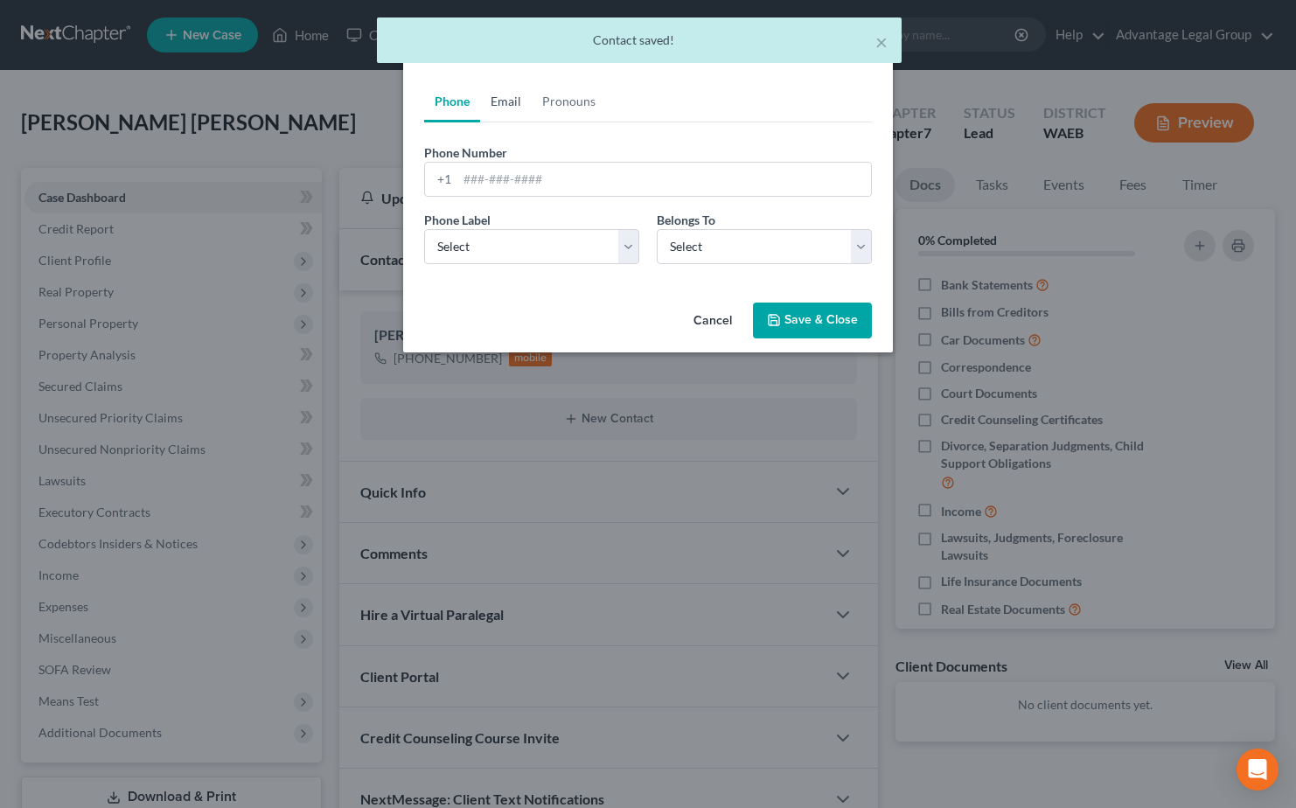
drag, startPoint x: 504, startPoint y: 100, endPoint x: 519, endPoint y: 150, distance: 53.1
click at [504, 100] on link "Email" at bounding box center [506, 101] width 52 height 42
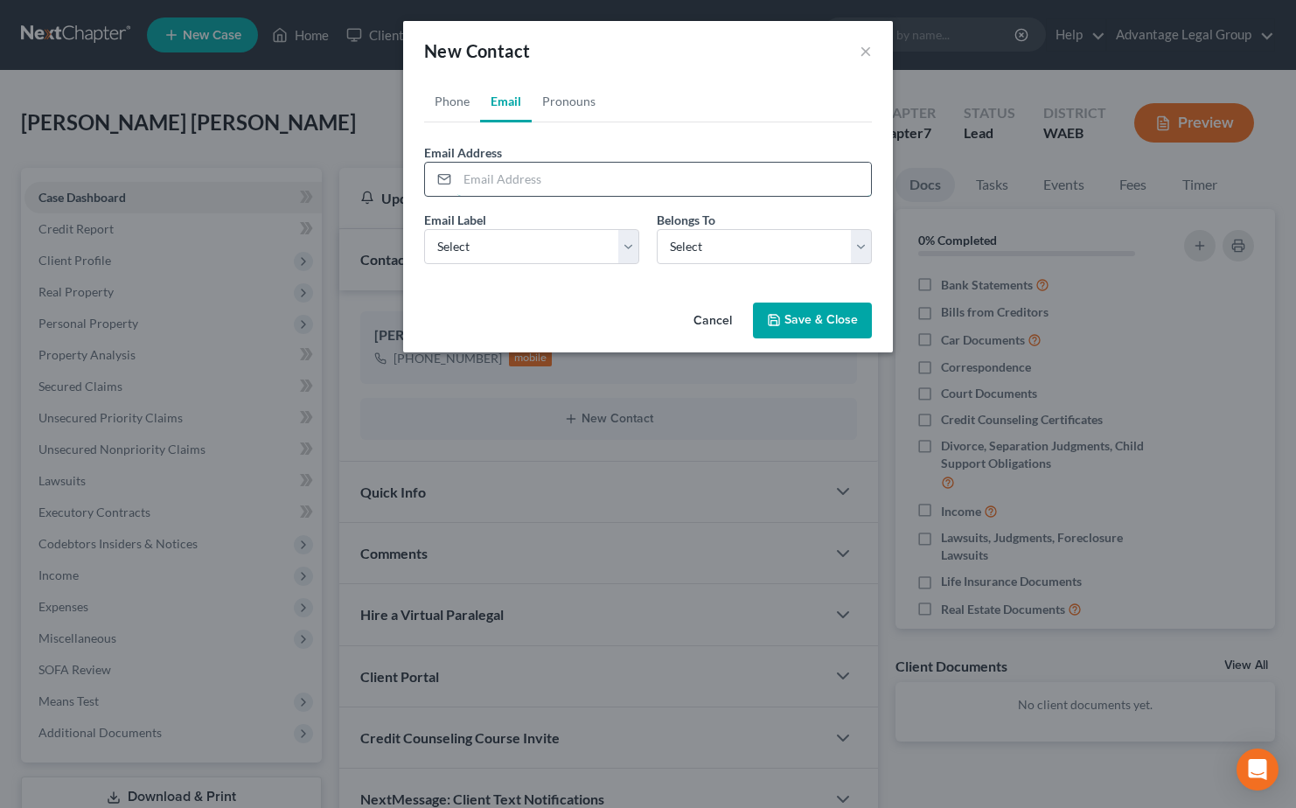
click at [504, 181] on input "email" at bounding box center [664, 179] width 414 height 33
paste input "[EMAIL_ADDRESS][DOMAIN_NAME]"
type input "[EMAIL_ADDRESS][DOMAIN_NAME]"
drag, startPoint x: 638, startPoint y: 246, endPoint x: 611, endPoint y: 253, distance: 28.0
click at [638, 246] on select "Select Home Work Other" at bounding box center [531, 246] width 215 height 35
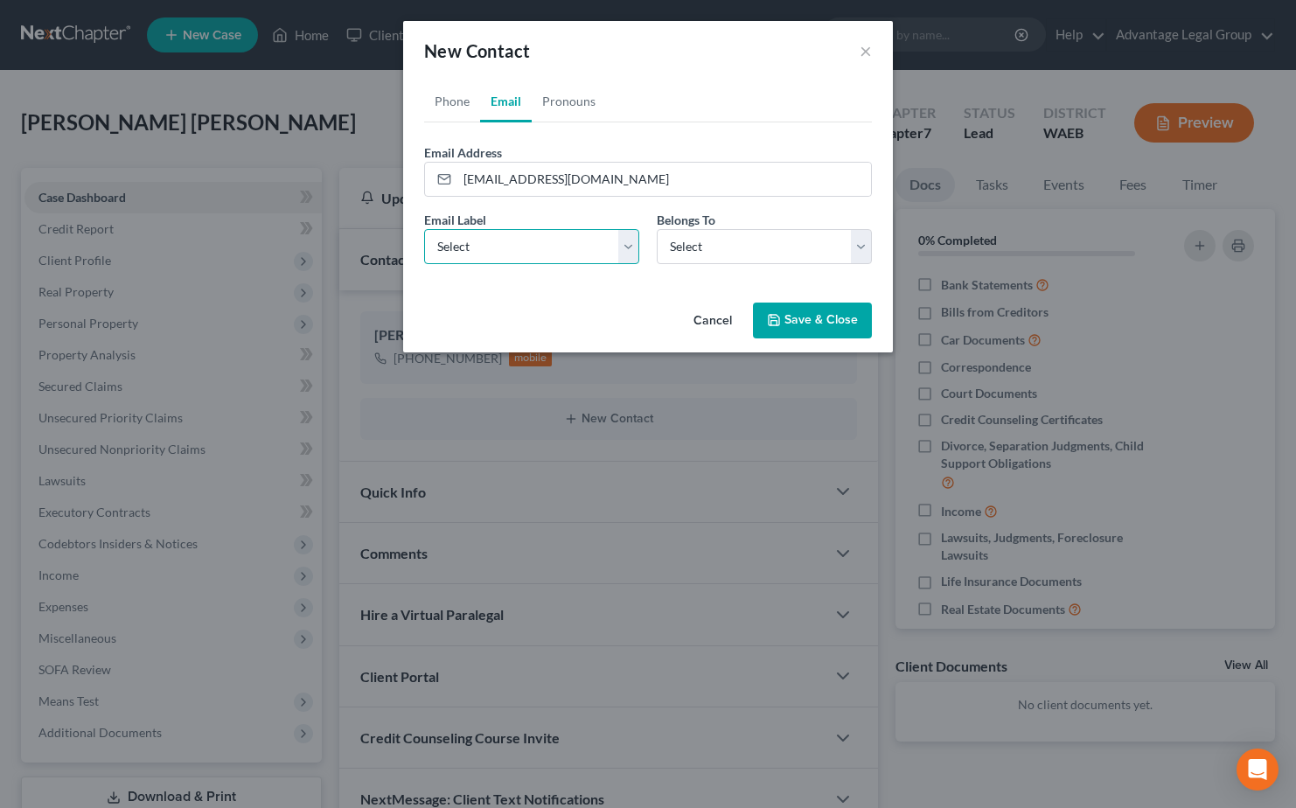
select select "0"
click at [424, 229] on select "Select Home Work Other" at bounding box center [531, 246] width 215 height 35
drag, startPoint x: 859, startPoint y: 244, endPoint x: 793, endPoint y: 267, distance: 70.2
click at [859, 244] on select "Select Client Other" at bounding box center [764, 246] width 215 height 35
select select "0"
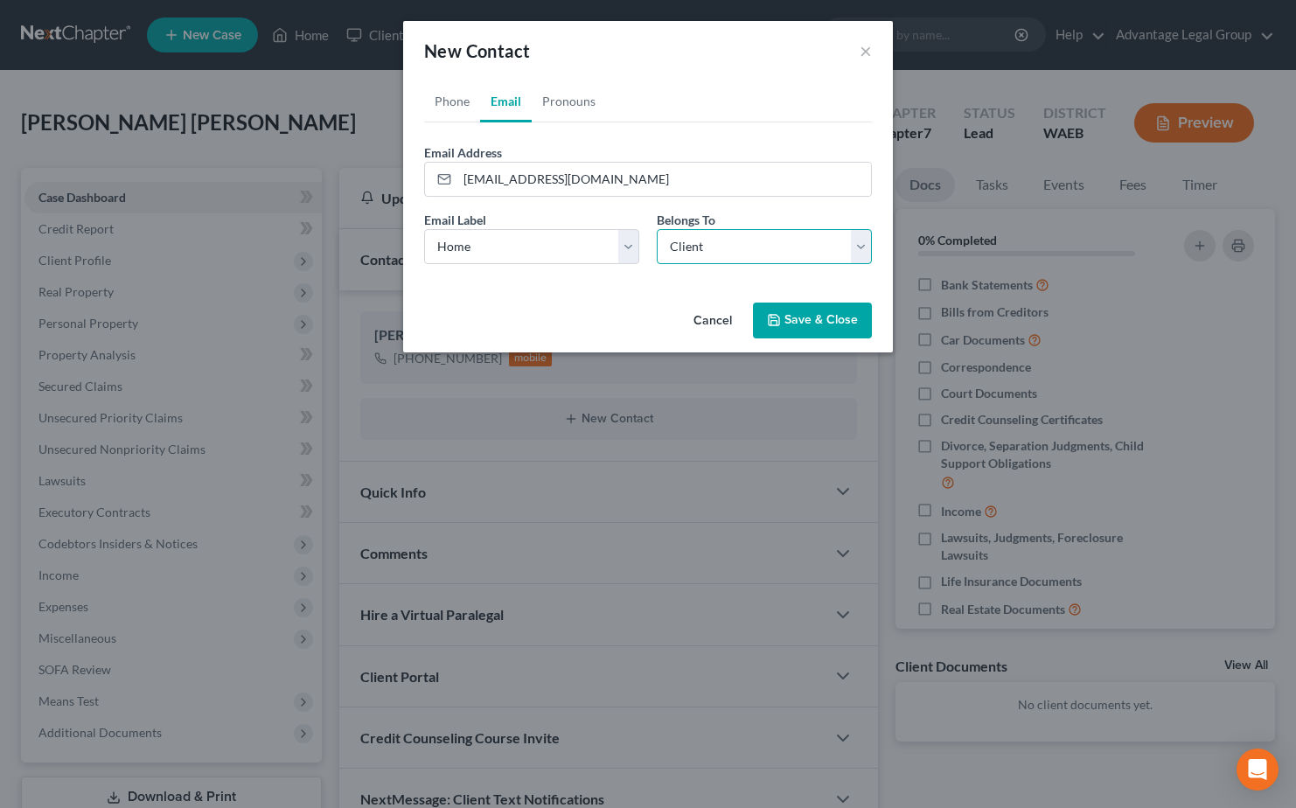
click at [657, 229] on select "Select Client Other" at bounding box center [764, 246] width 215 height 35
click at [829, 321] on button "Save & Close" at bounding box center [812, 321] width 119 height 37
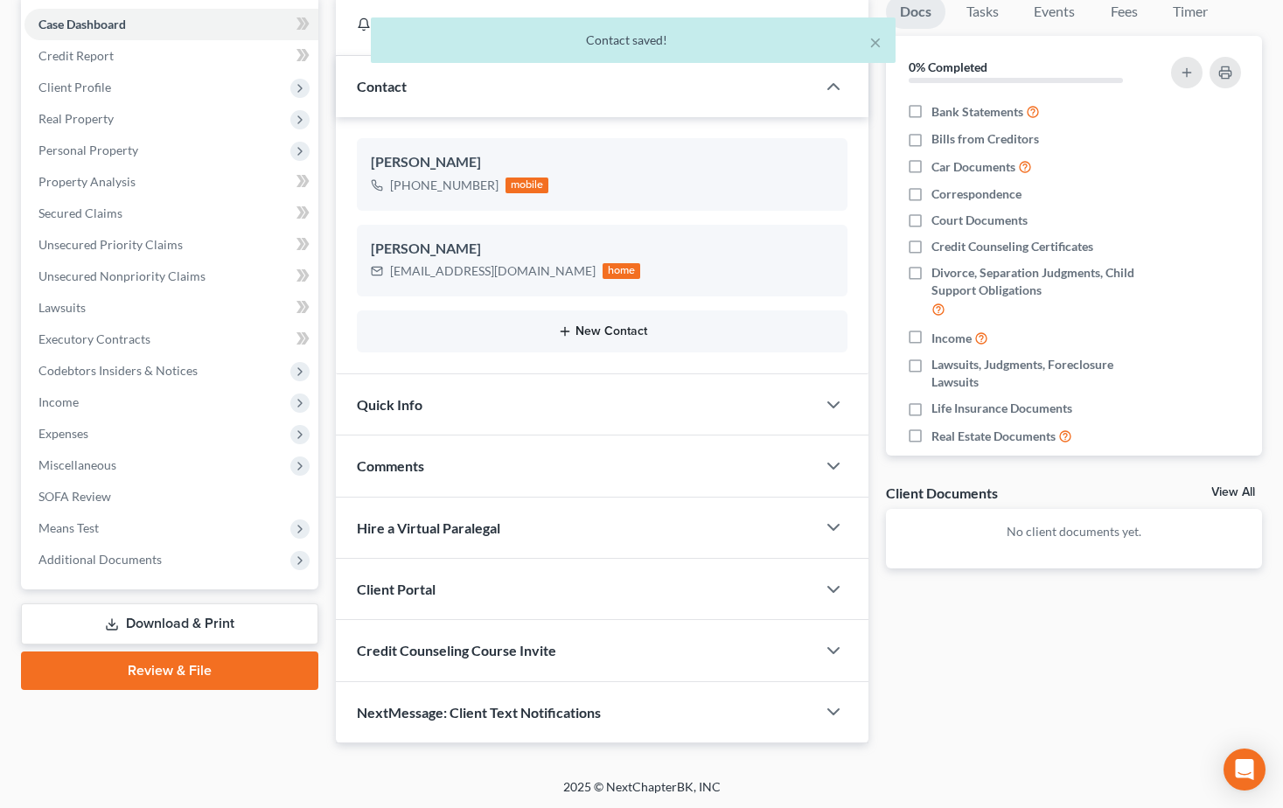
scroll to position [175, 0]
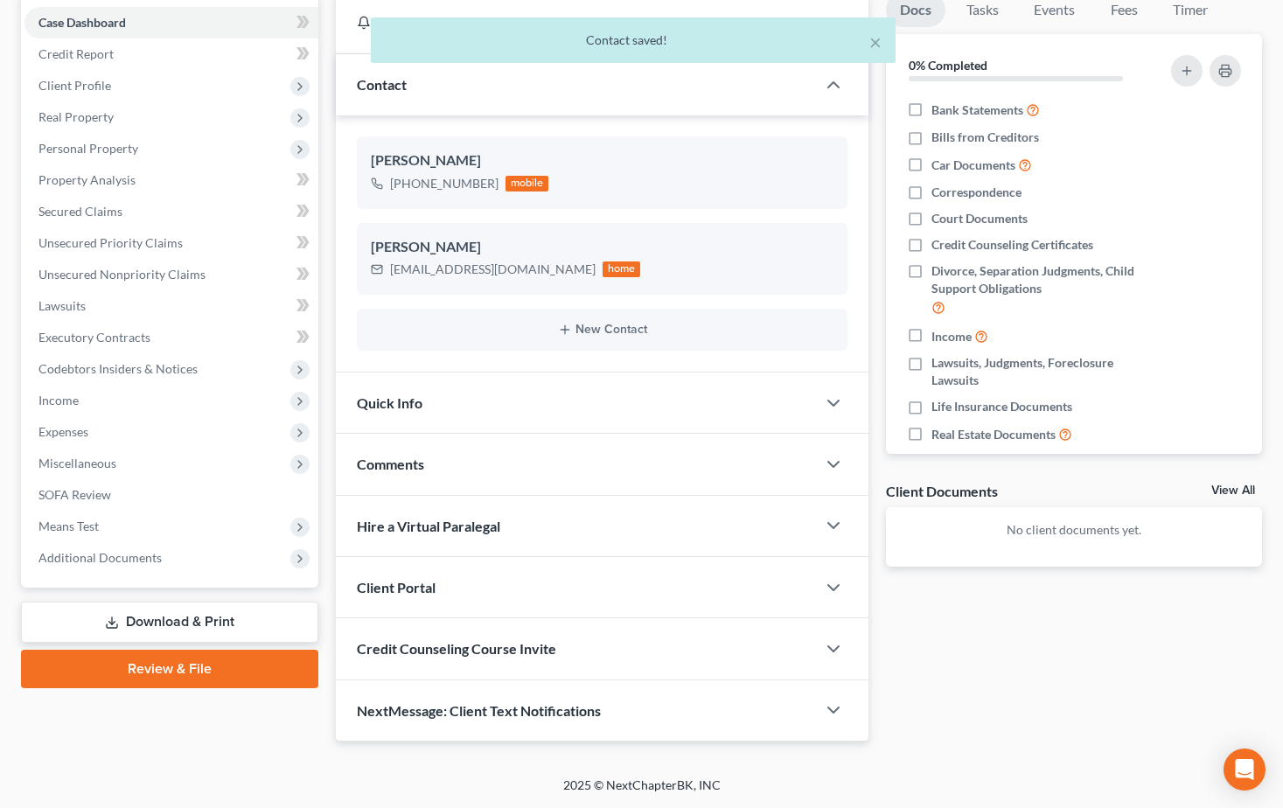
drag, startPoint x: 417, startPoint y: 581, endPoint x: 537, endPoint y: 573, distance: 120.1
click at [417, 581] on span "Client Portal" at bounding box center [396, 587] width 79 height 17
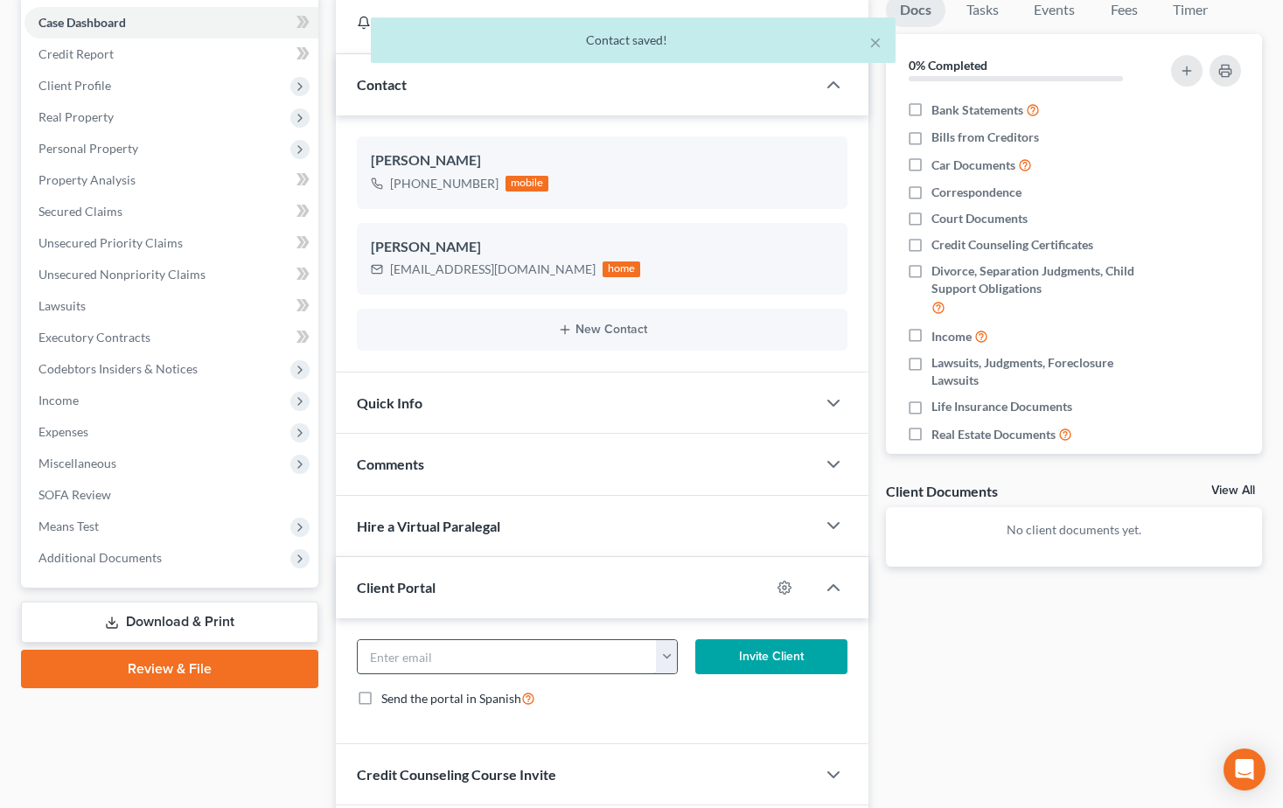
click at [426, 653] on input "email" at bounding box center [507, 656] width 299 height 33
paste input "[EMAIL_ADDRESS][DOMAIN_NAME]"
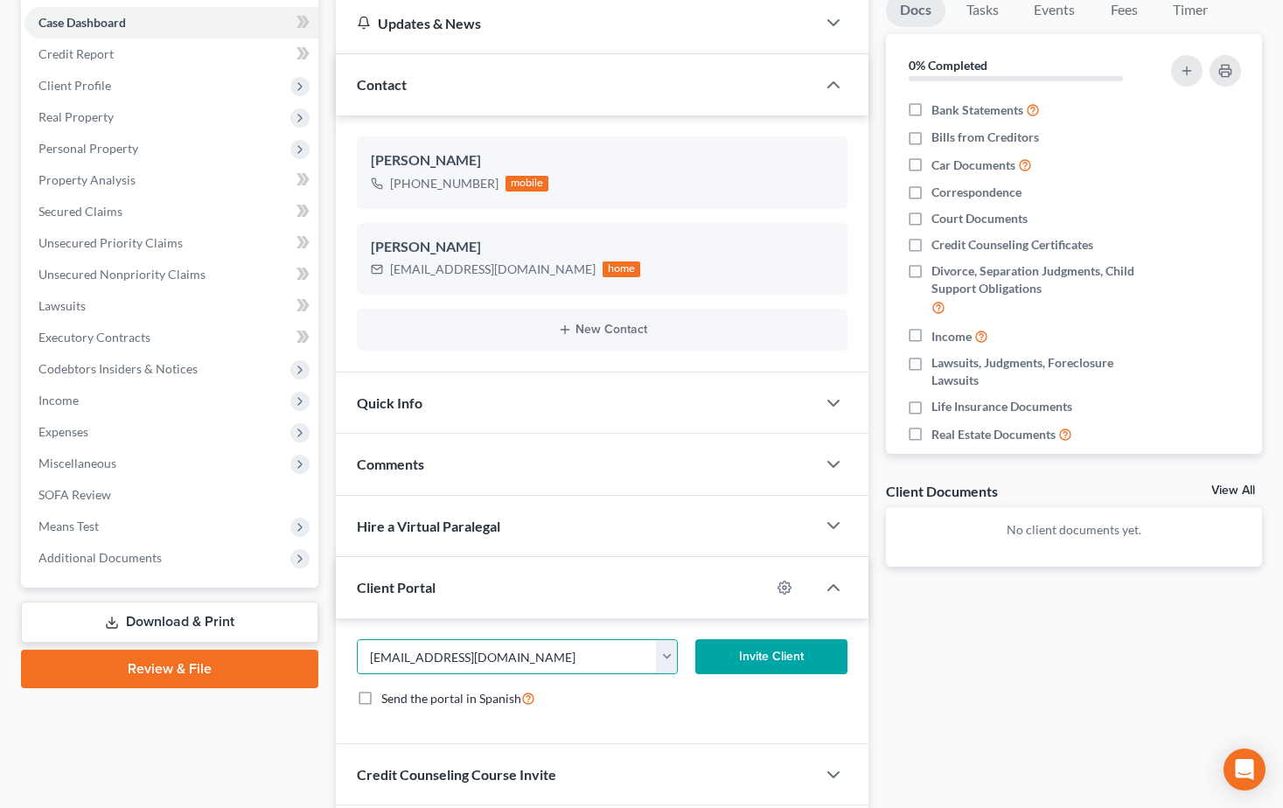
type input "[EMAIL_ADDRESS][DOMAIN_NAME]"
click at [746, 655] on button "Invite Client" at bounding box center [771, 656] width 152 height 35
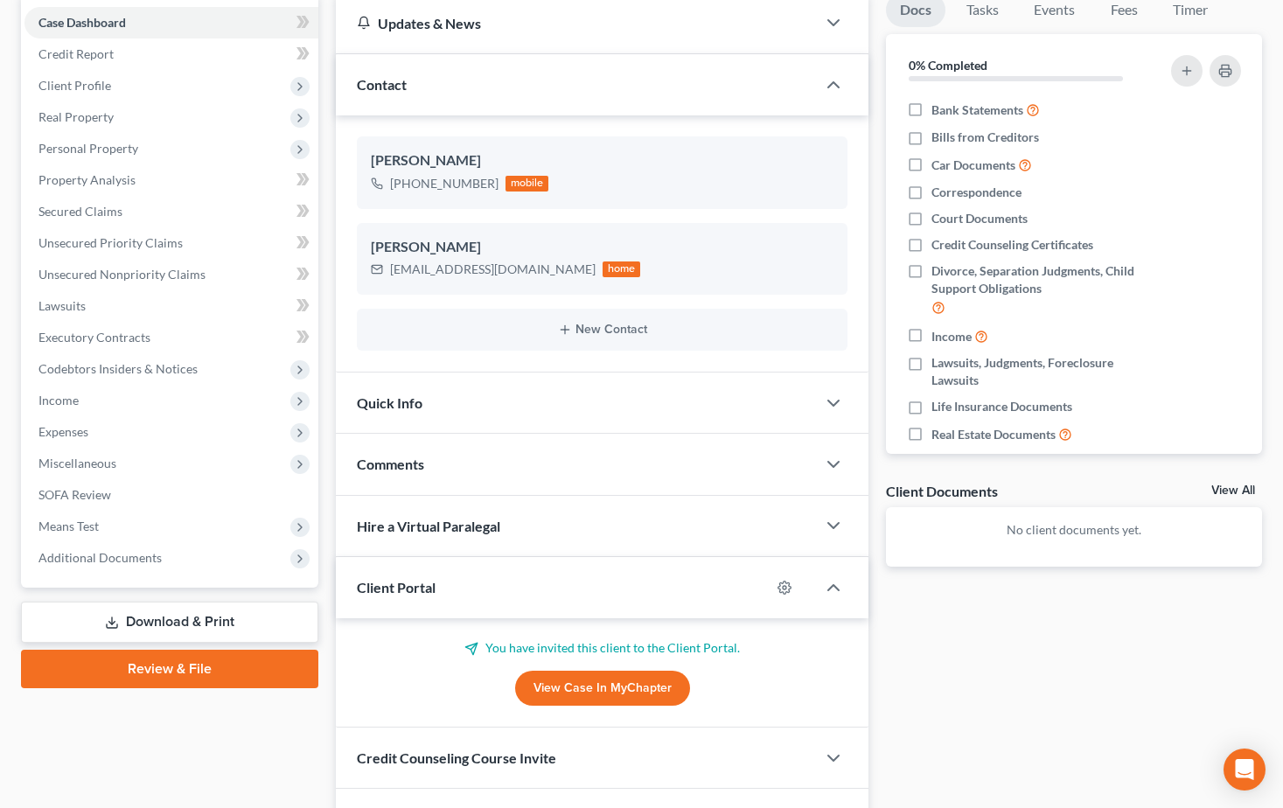
click at [469, 474] on div "Comments" at bounding box center [576, 464] width 481 height 60
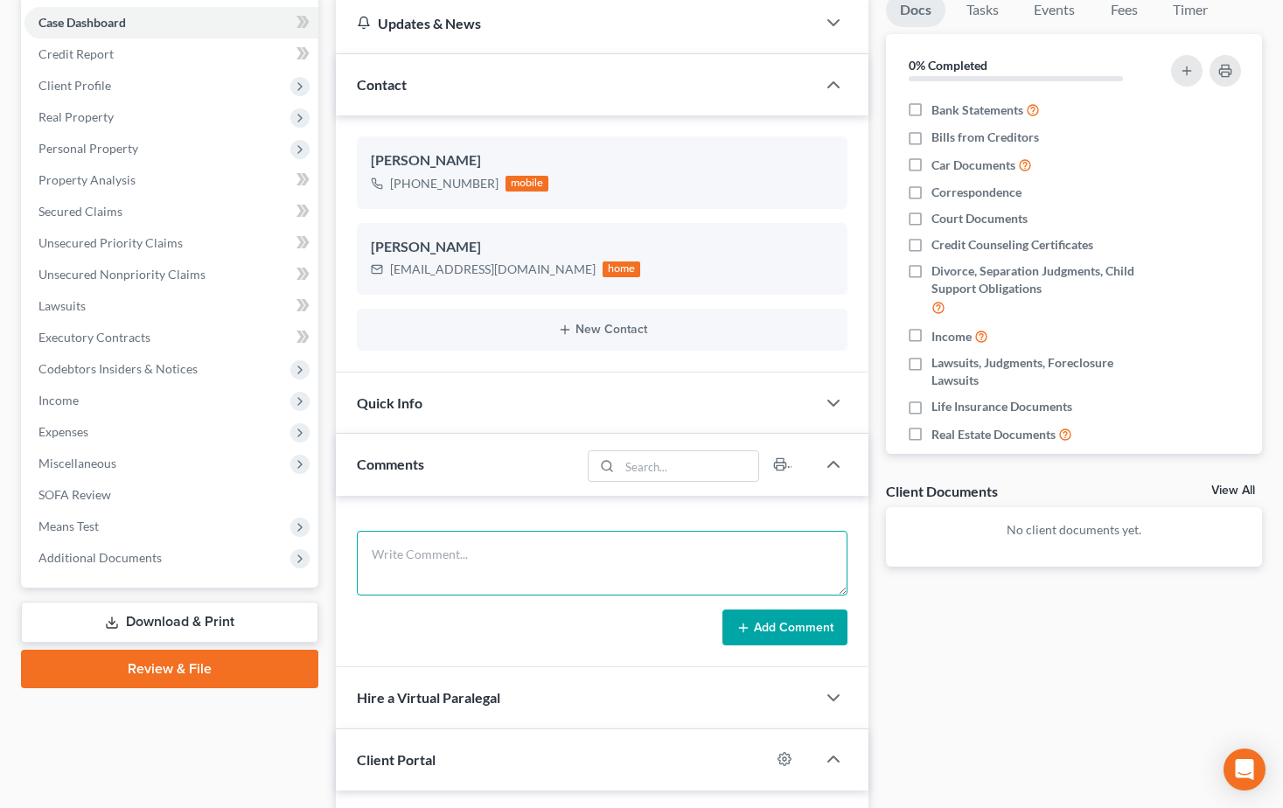
click at [428, 532] on textarea at bounding box center [602, 563] width 491 height 65
paste textarea "Hi [PERSON_NAME], Attached are the flyers for the credit counseling class that …"
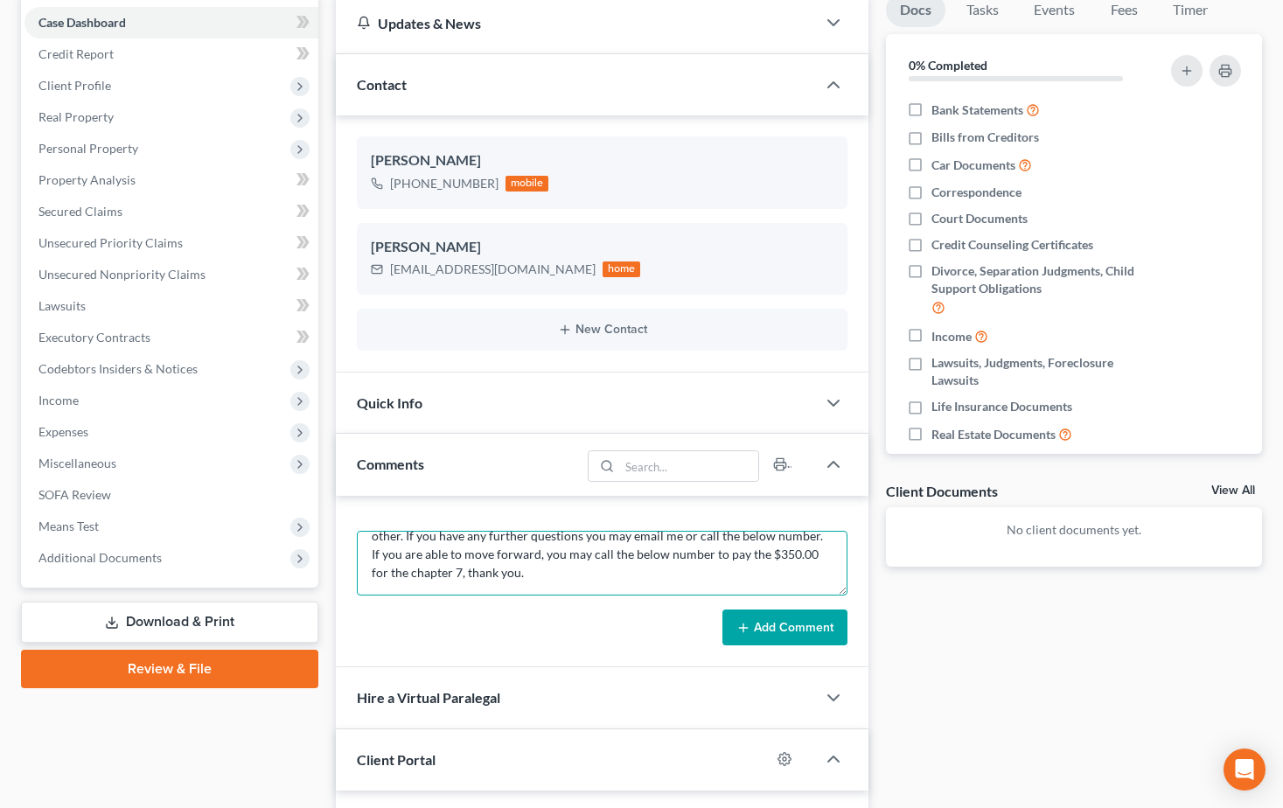
type textarea "Hi [PERSON_NAME], Attached are the flyers for the credit counseling class that …"
click at [768, 627] on button "Add Comment" at bounding box center [784, 627] width 125 height 37
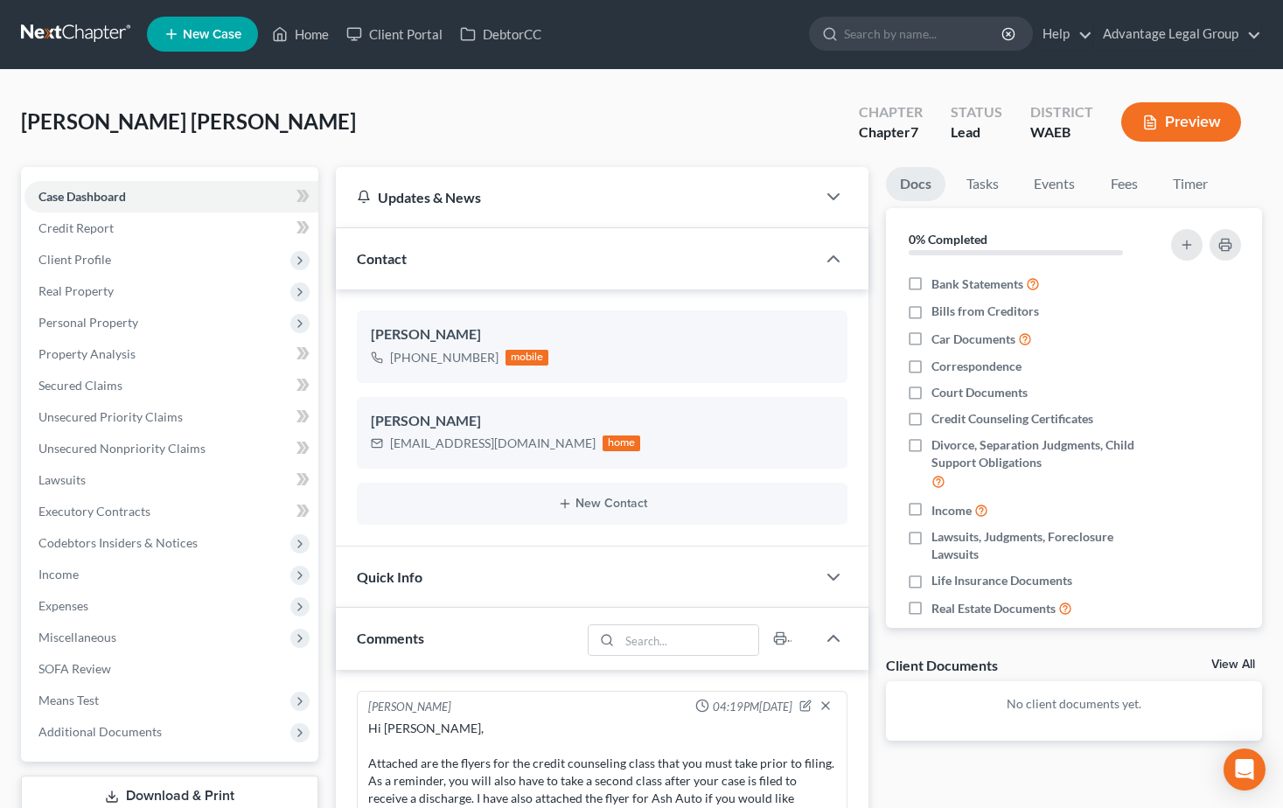
scroll to position [0, 0]
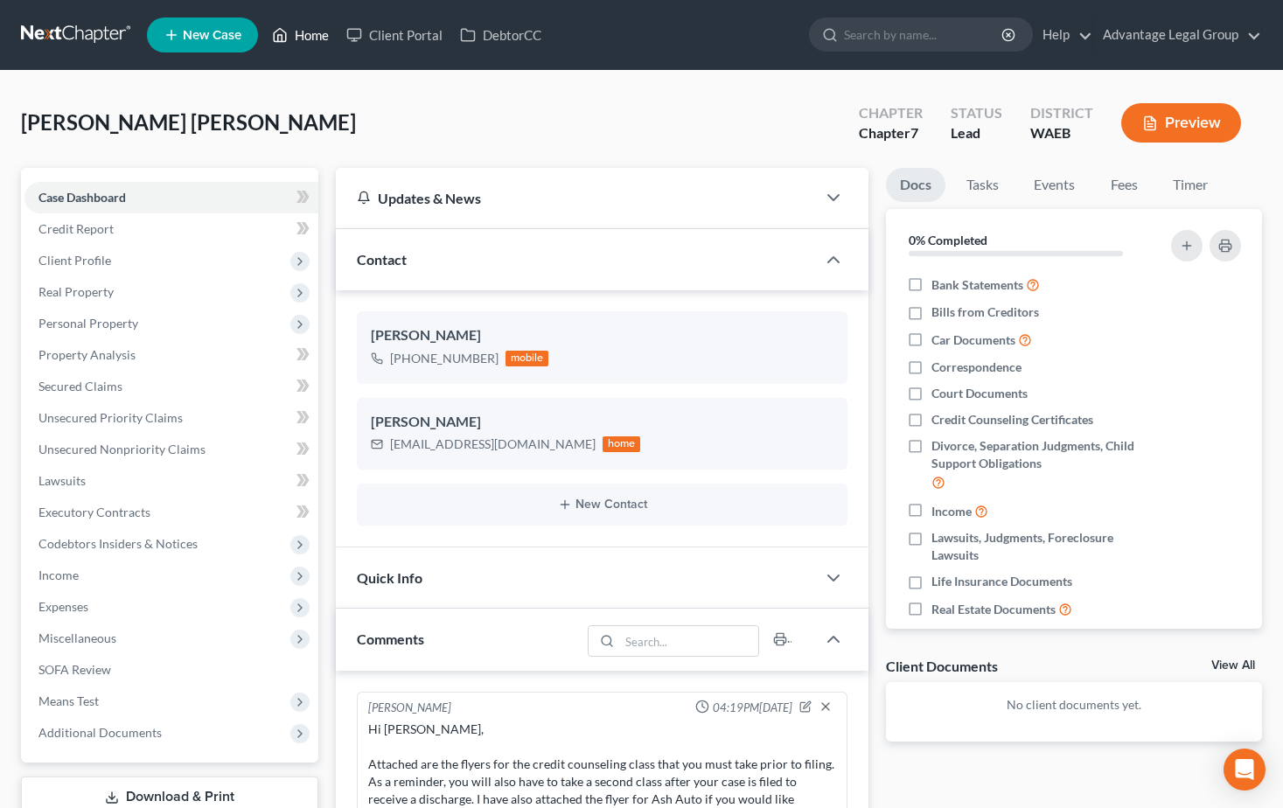
drag, startPoint x: 310, startPoint y: 33, endPoint x: 331, endPoint y: 52, distance: 27.9
click at [310, 33] on link "Home" at bounding box center [300, 34] width 74 height 31
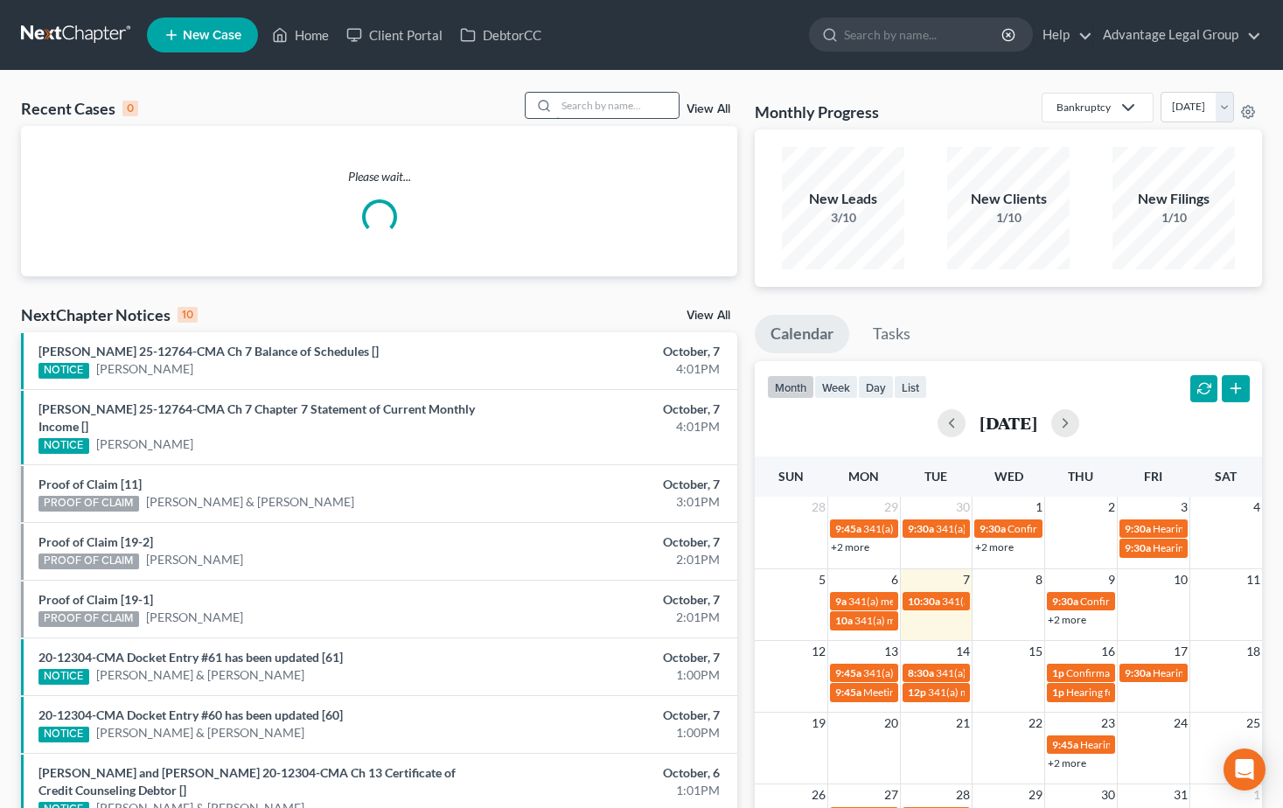
click at [576, 104] on input "search" at bounding box center [617, 105] width 122 height 25
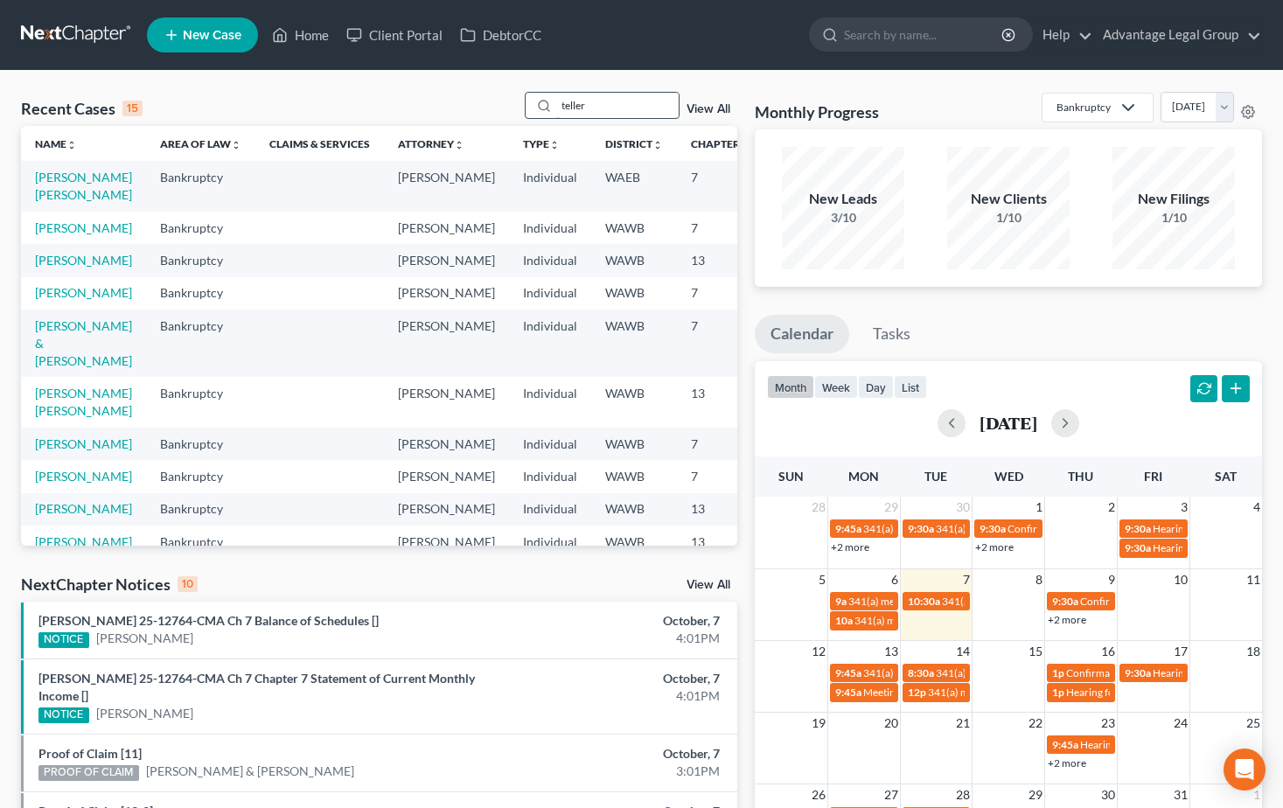
type input "teller"
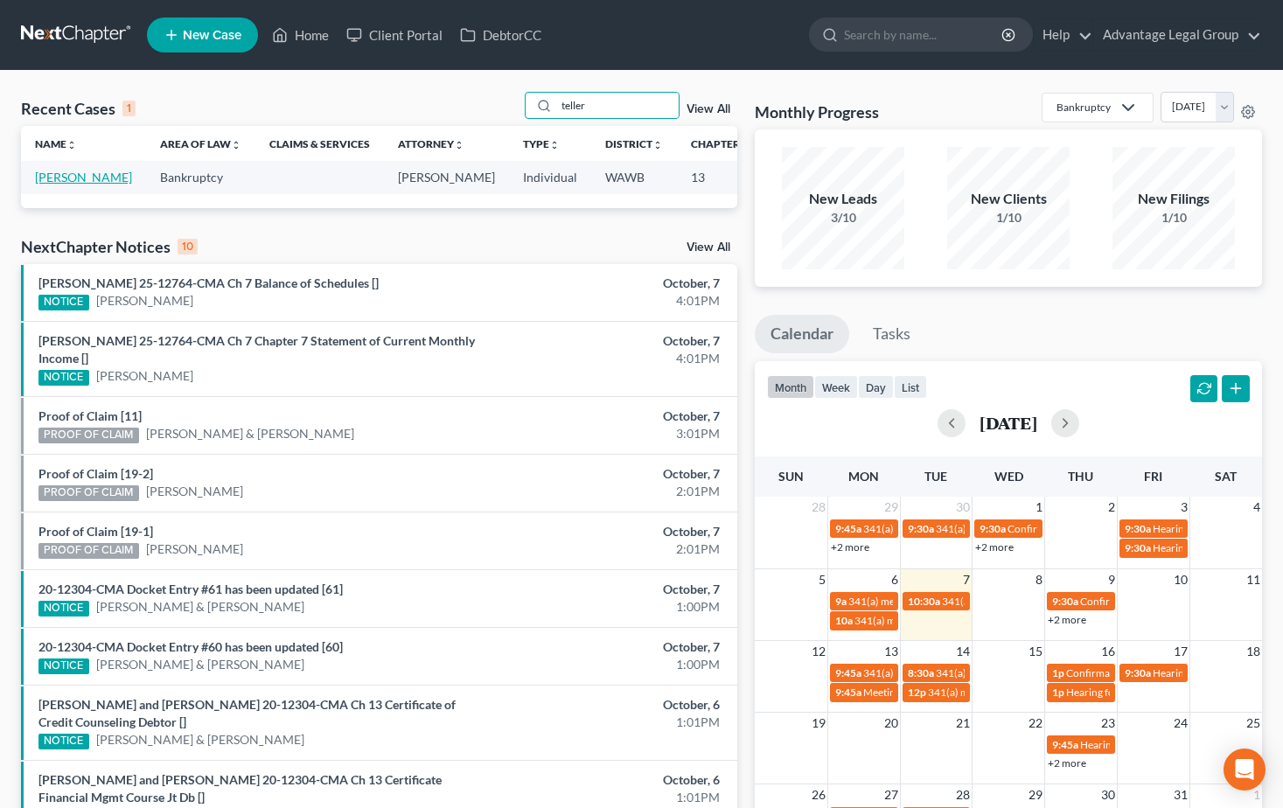
click at [49, 184] on link "[PERSON_NAME]" at bounding box center [83, 177] width 97 height 15
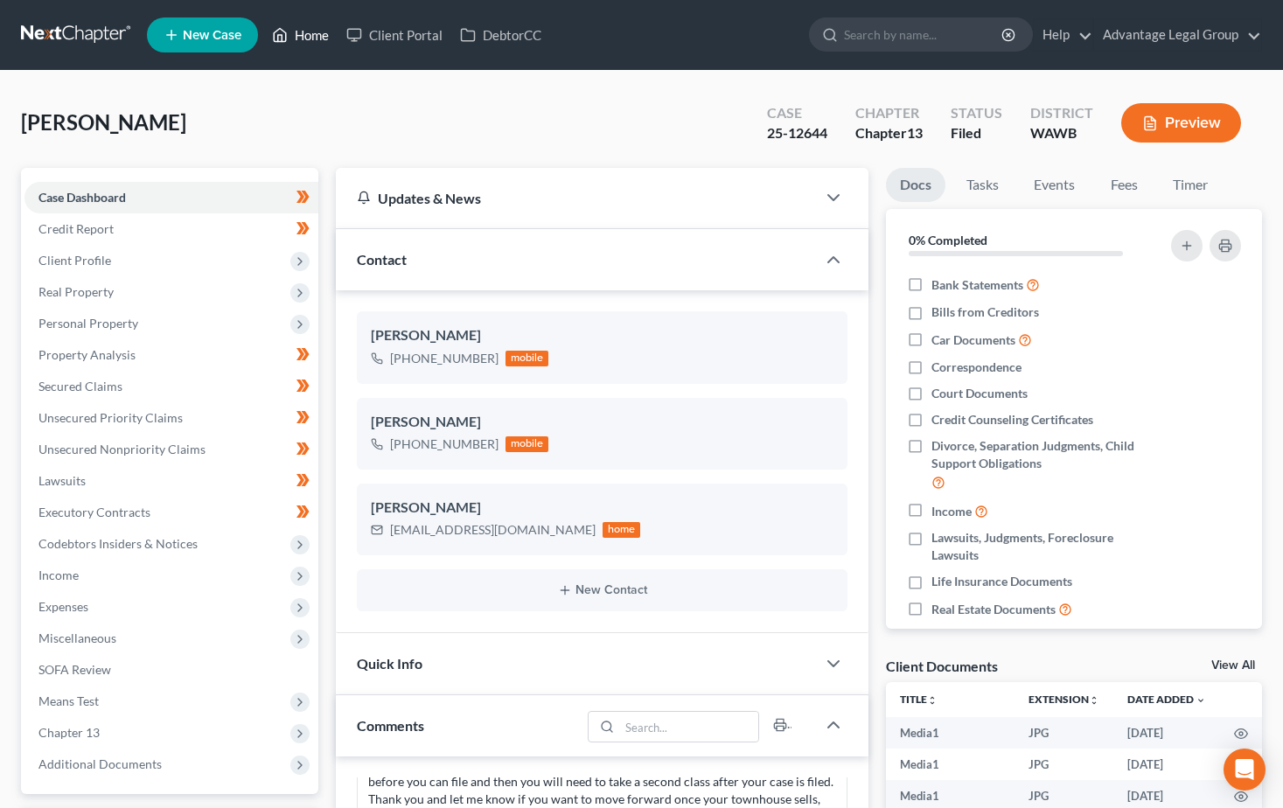
click at [312, 32] on link "Home" at bounding box center [300, 34] width 74 height 31
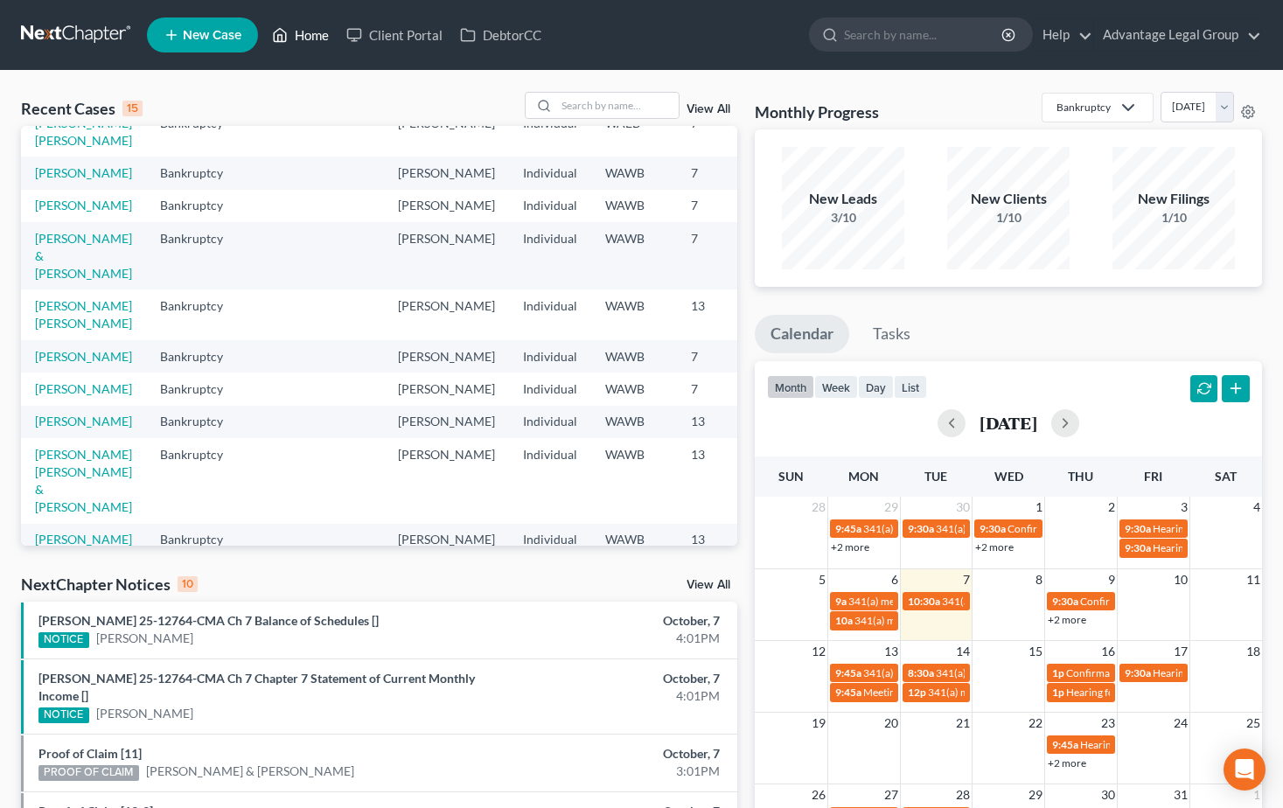
scroll to position [175, 0]
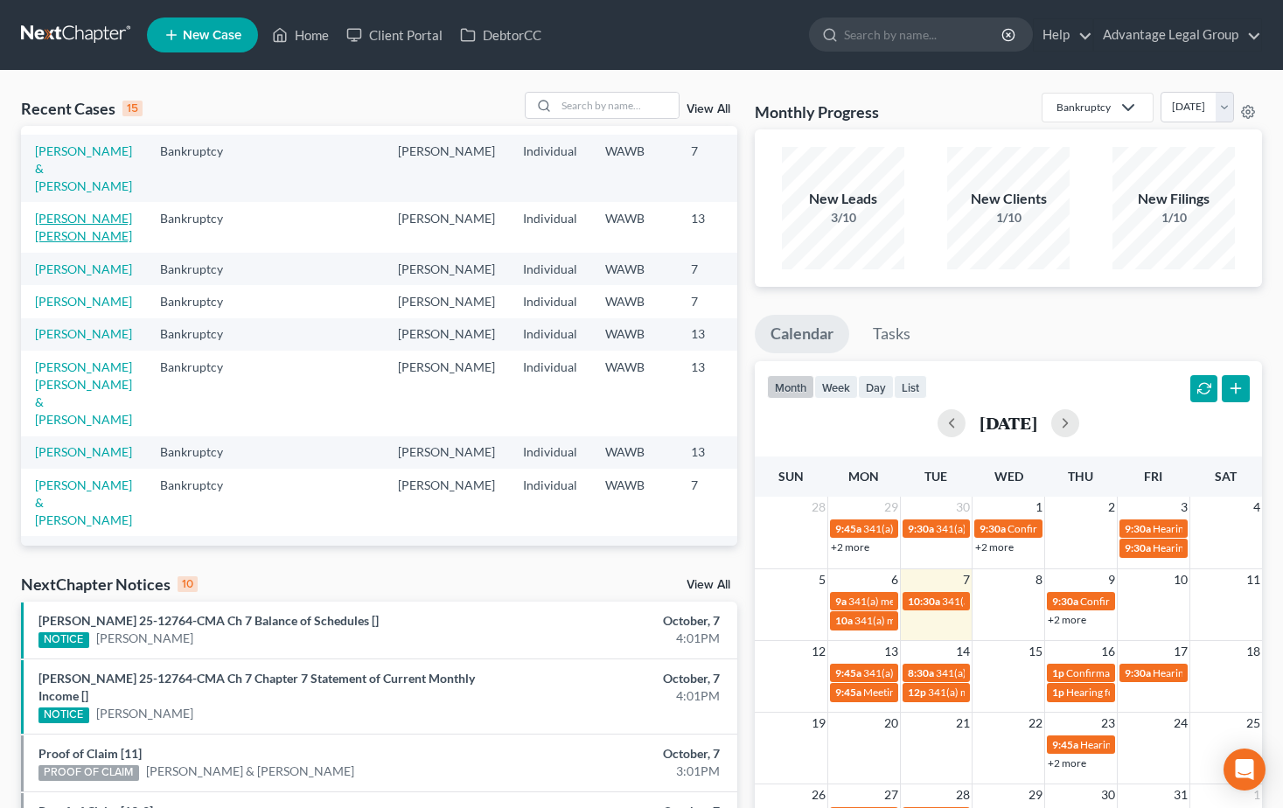
click at [79, 243] on link "[PERSON_NAME] [PERSON_NAME]" at bounding box center [83, 227] width 97 height 32
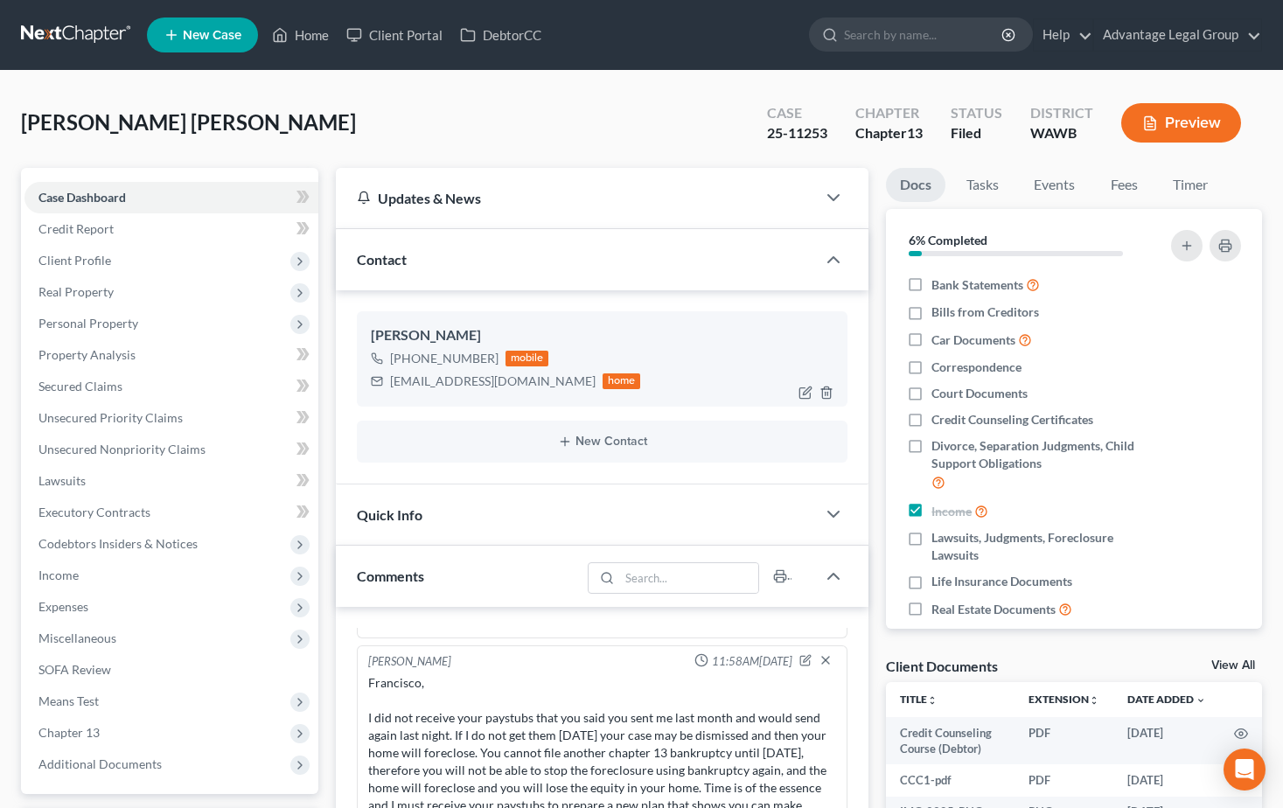
scroll to position [1121, 0]
click at [80, 609] on span "Expenses" at bounding box center [63, 606] width 50 height 15
click at [103, 664] on span "Utilities / Bills" at bounding box center [111, 669] width 76 height 15
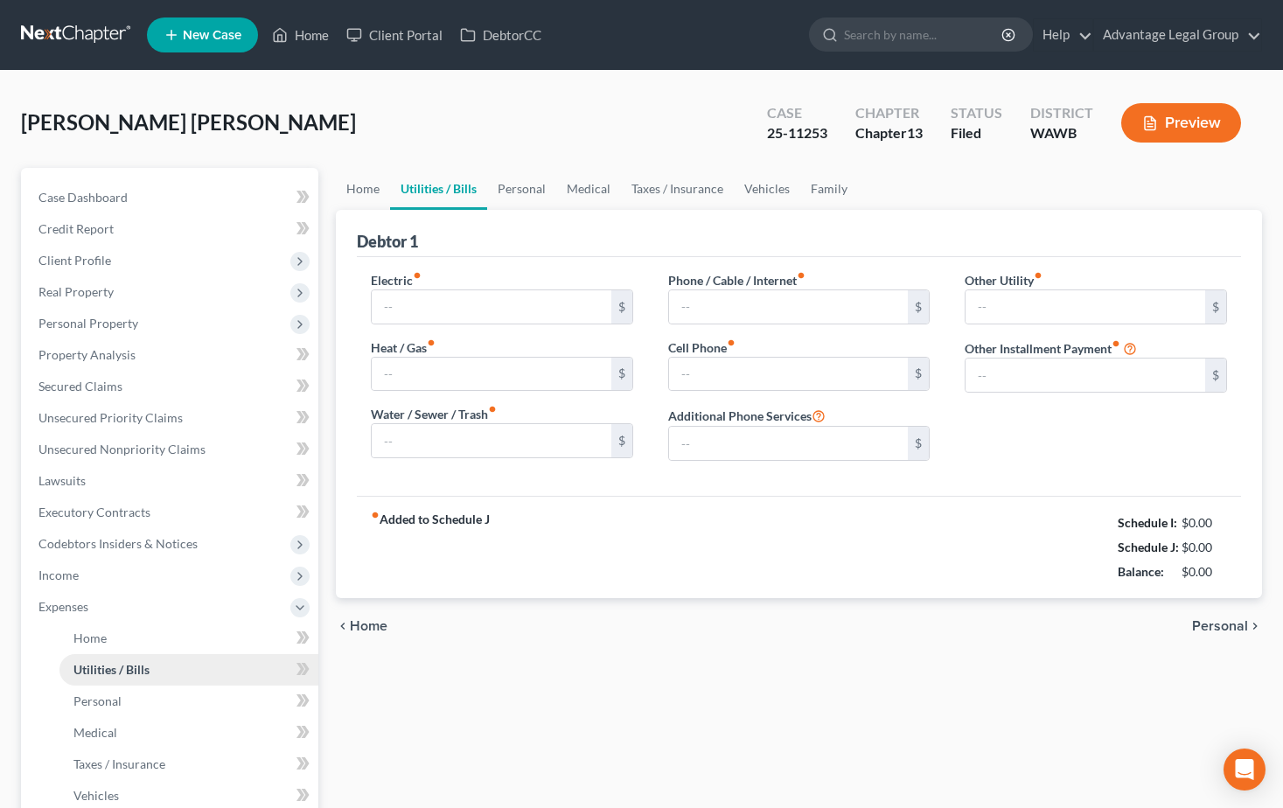
type input "200.00"
type input "100.00"
type input "50.00"
type input "160.00"
type input "0.00"
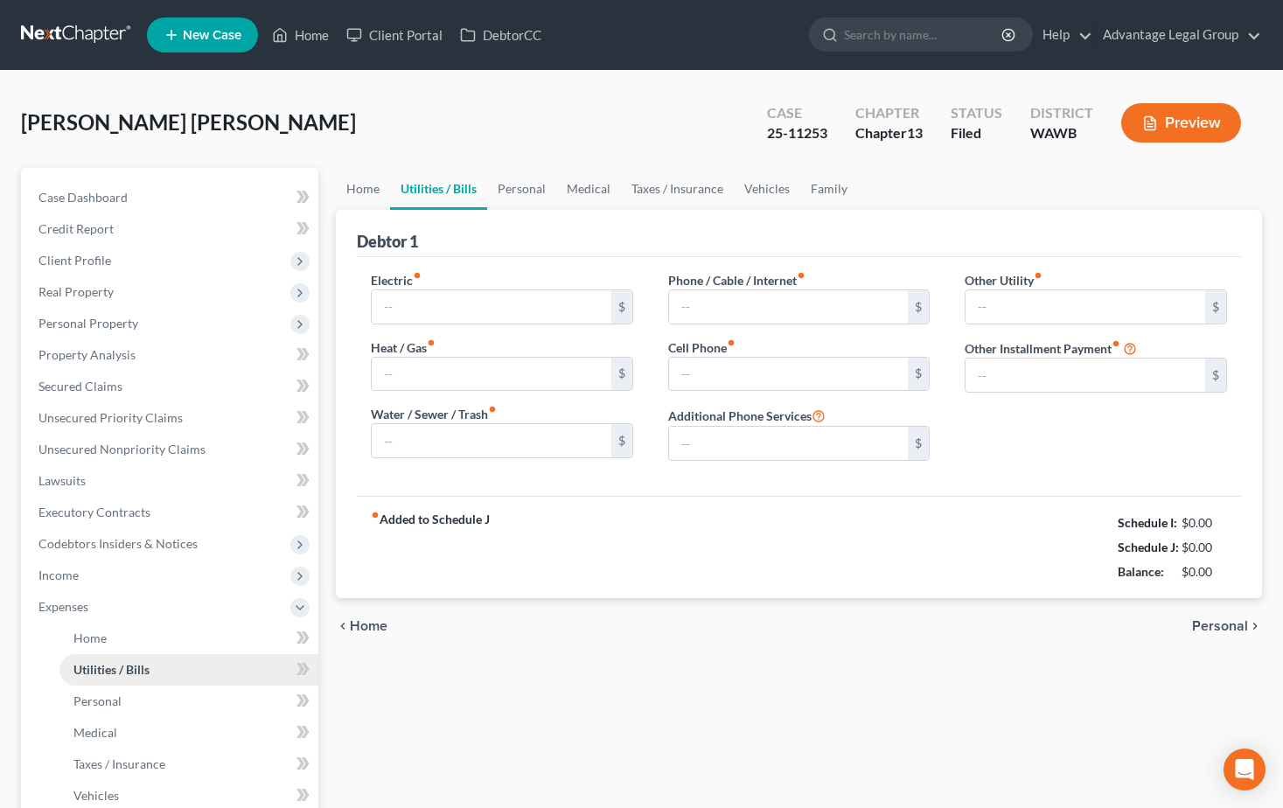
type input "0.00"
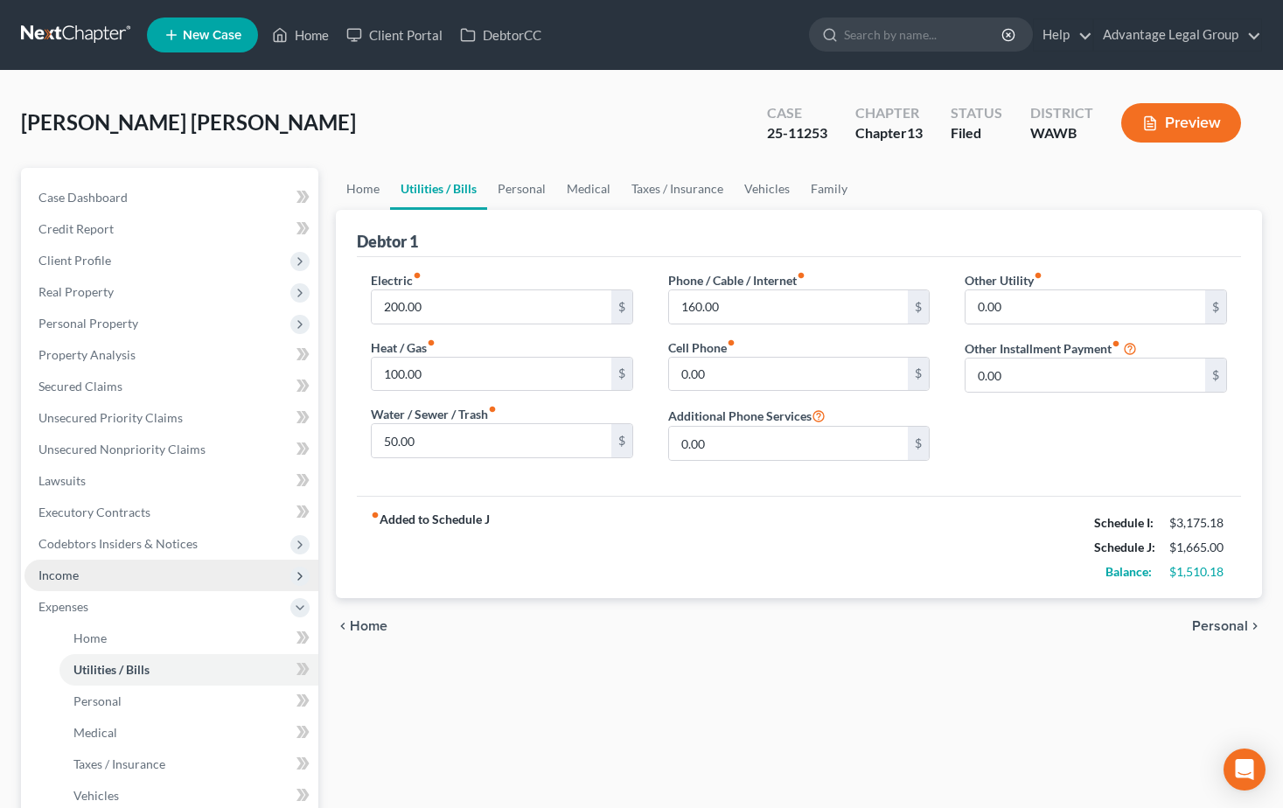
click at [71, 579] on span "Income" at bounding box center [58, 574] width 40 height 15
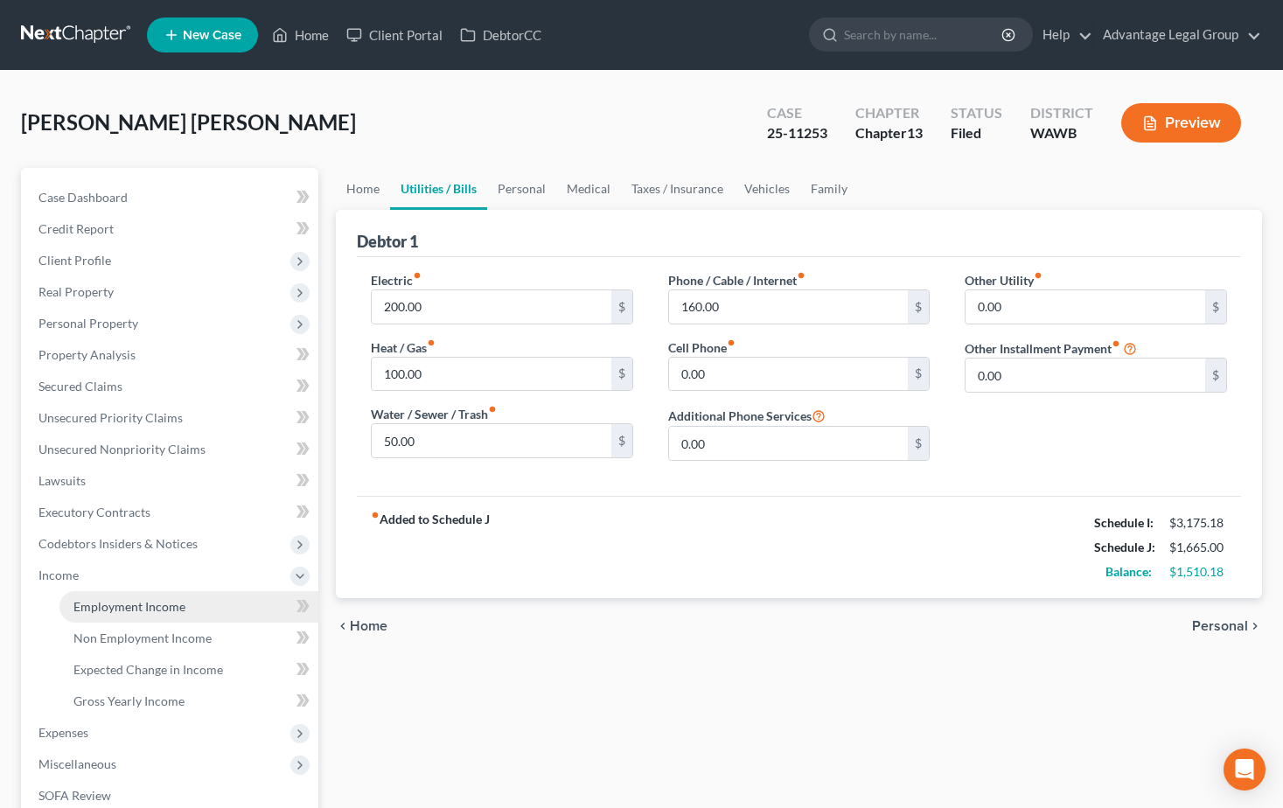
click at [92, 603] on span "Employment Income" at bounding box center [129, 606] width 112 height 15
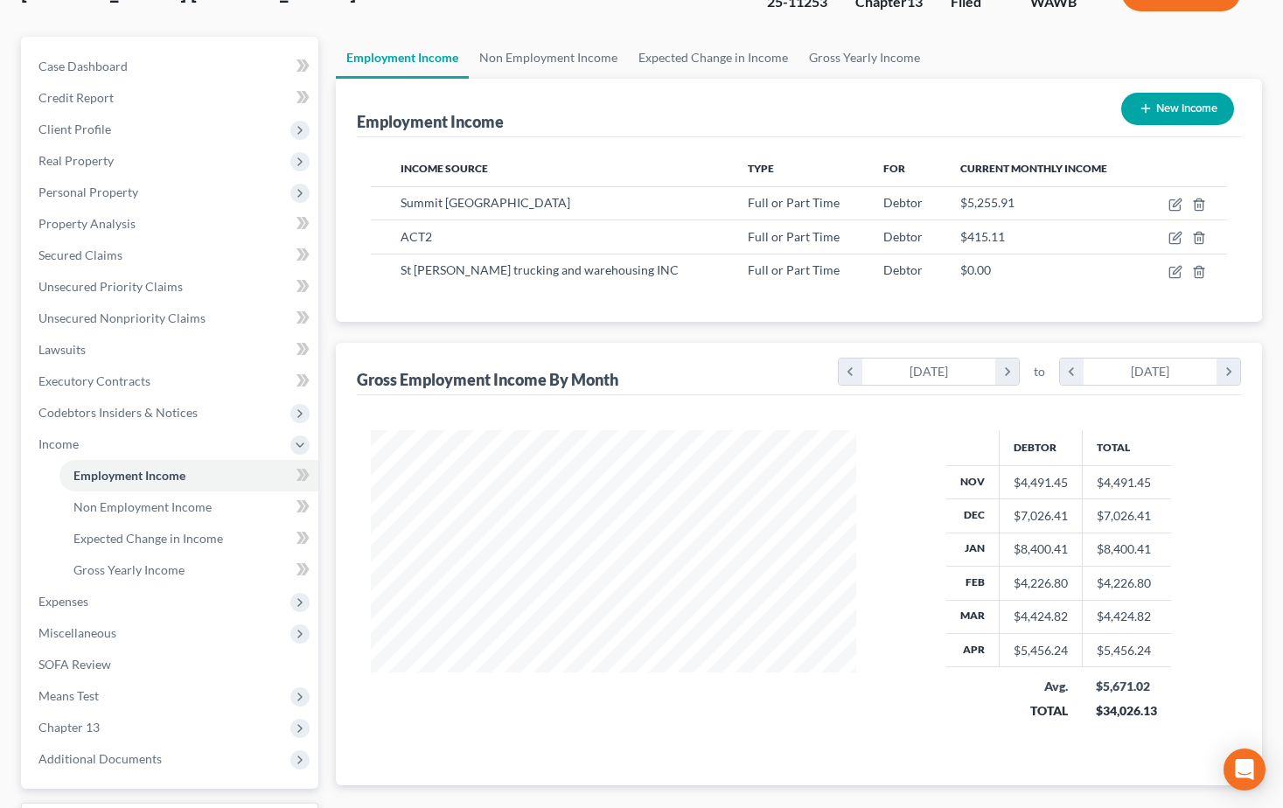
scroll to position [262, 0]
